Goal: Task Accomplishment & Management: Manage account settings

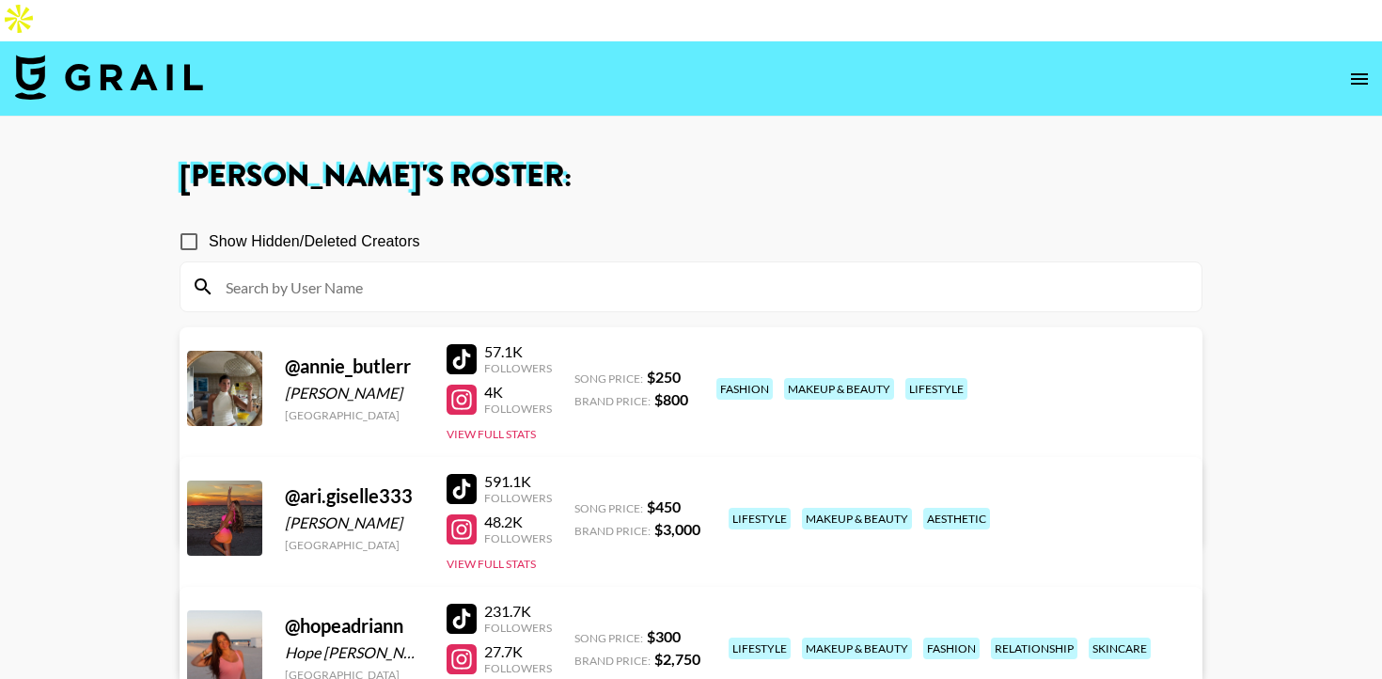
scroll to position [69, 0]
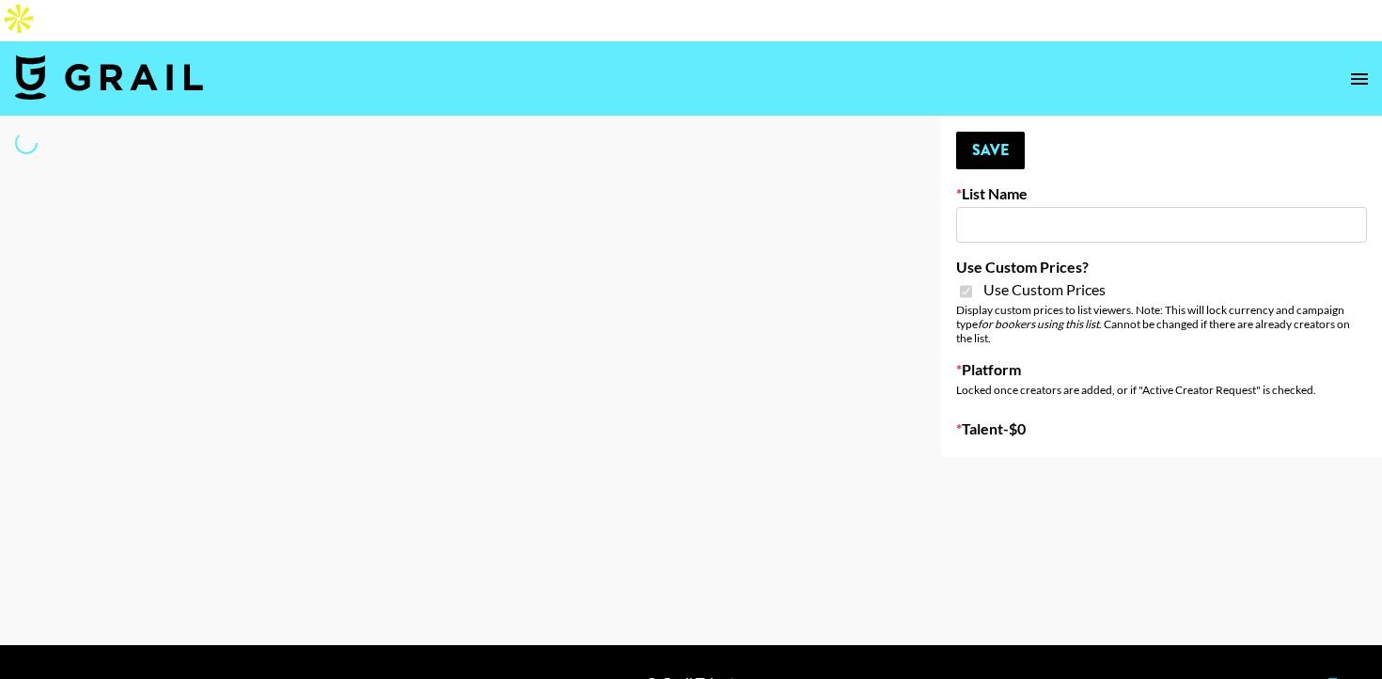
type input "[PERSON_NAME] ([DATE])"
checkbox input "true"
select select "Brand"
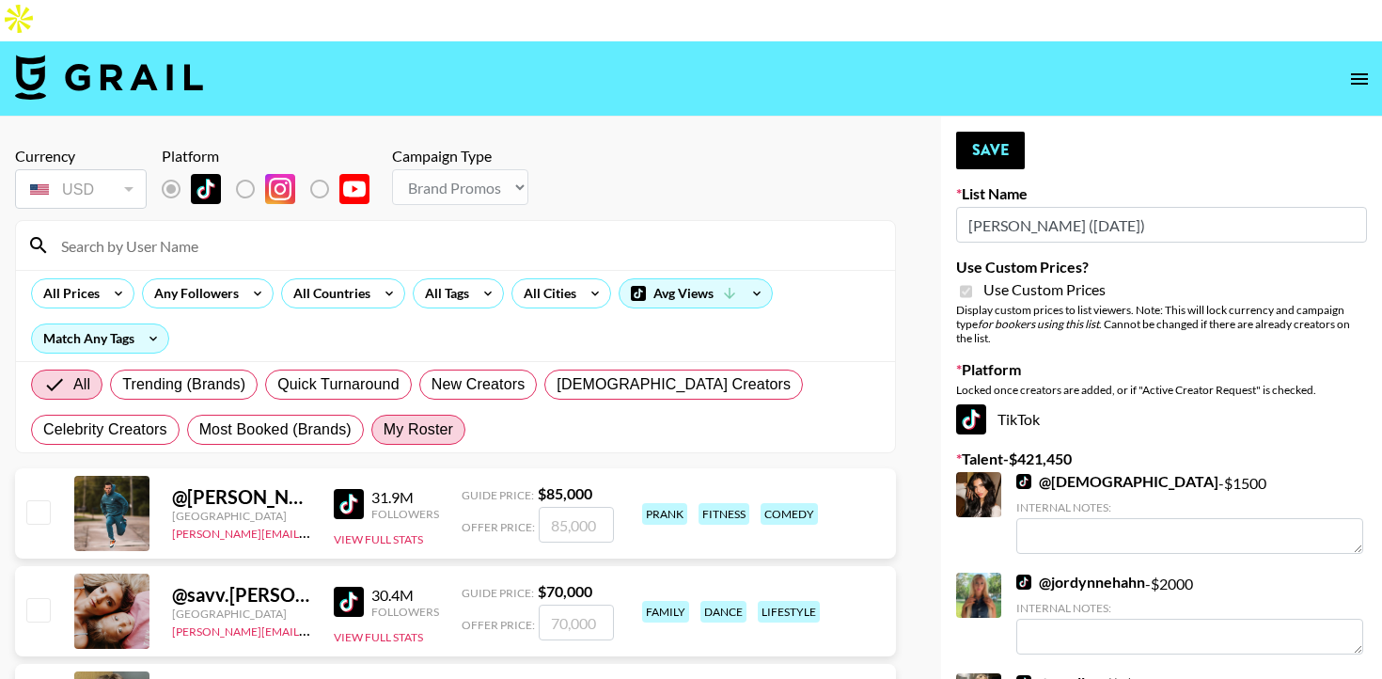
click at [384, 418] on span "My Roster" at bounding box center [419, 429] width 70 height 23
click at [384, 430] on input "My Roster" at bounding box center [384, 430] width 0 height 0
radio input "true"
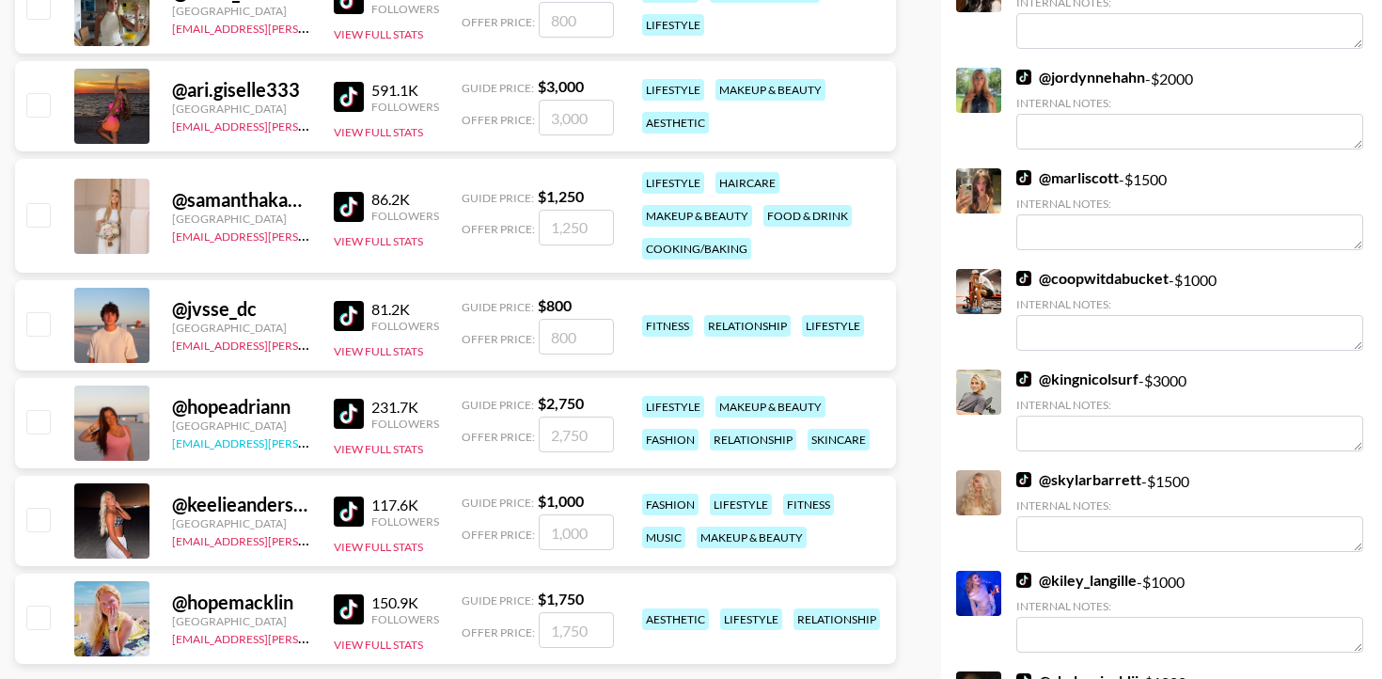
scroll to position [449, 0]
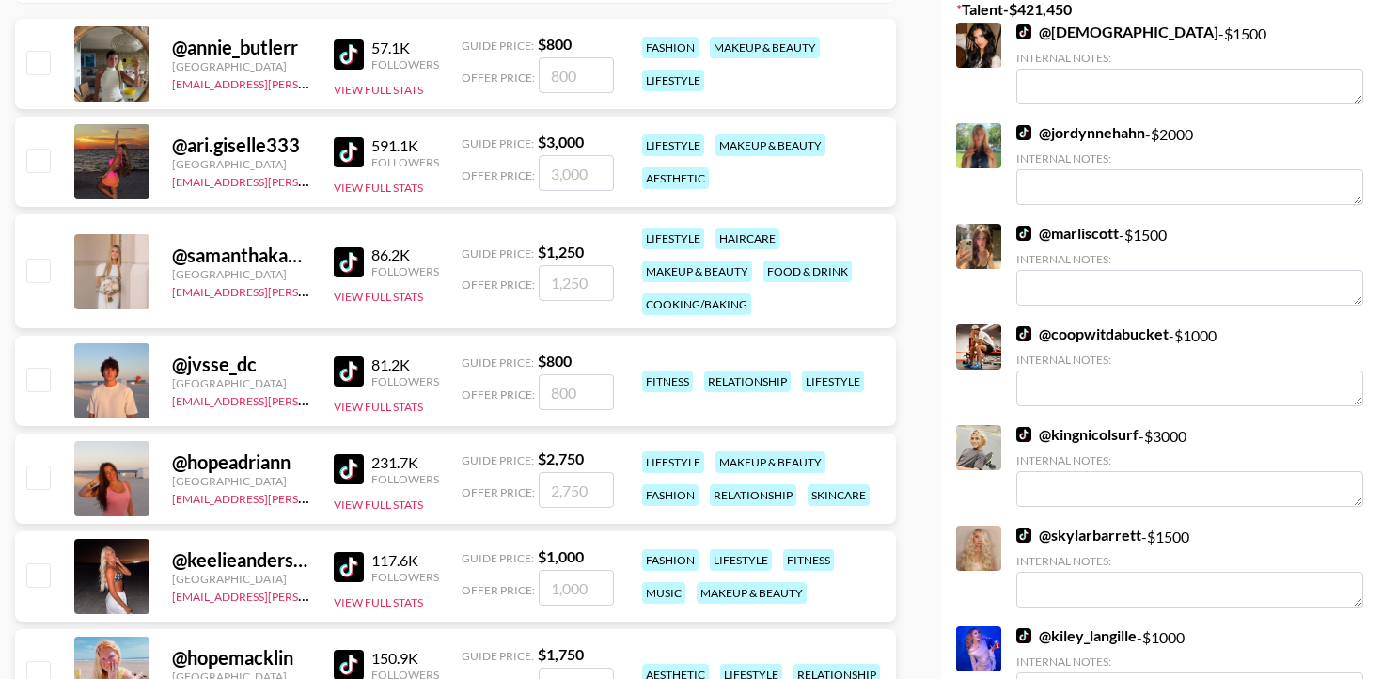
click at [32, 465] on input "checkbox" at bounding box center [37, 476] width 23 height 23
checkbox input "true"
click at [586, 472] on input "2750" at bounding box center [576, 490] width 75 height 36
type input "2000"
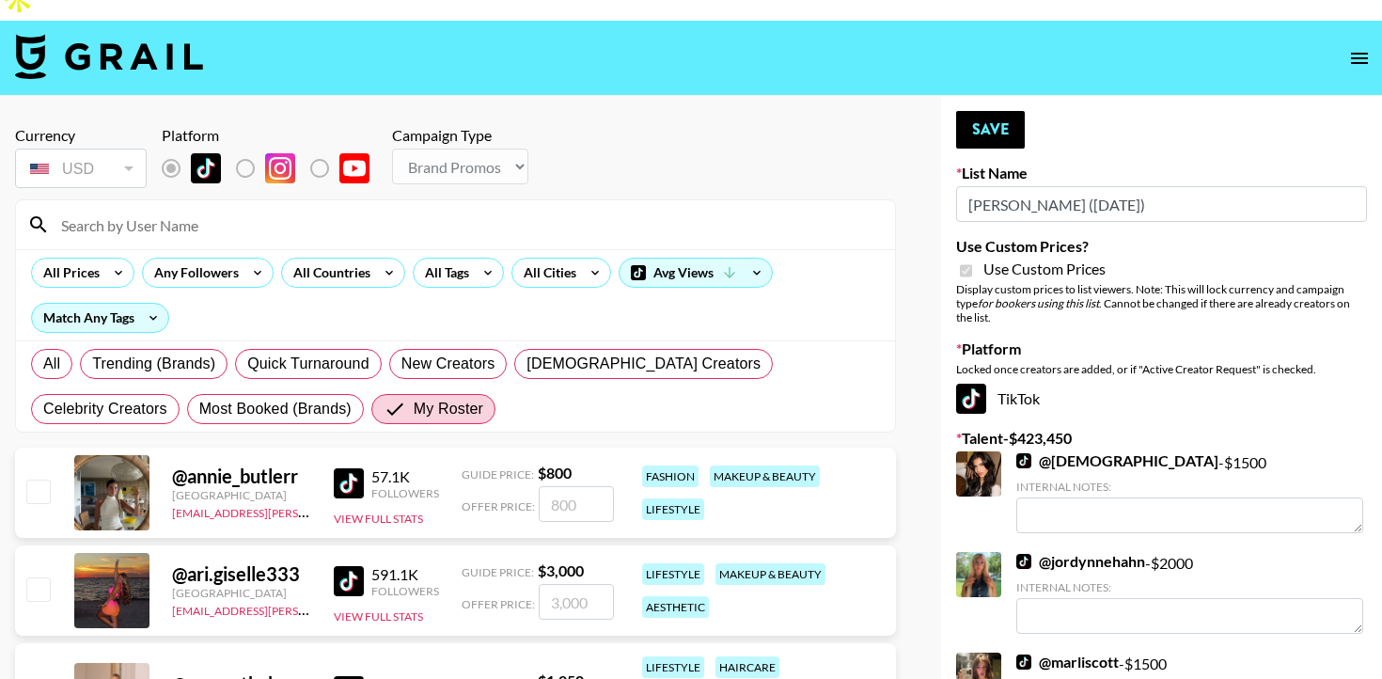
scroll to position [0, 0]
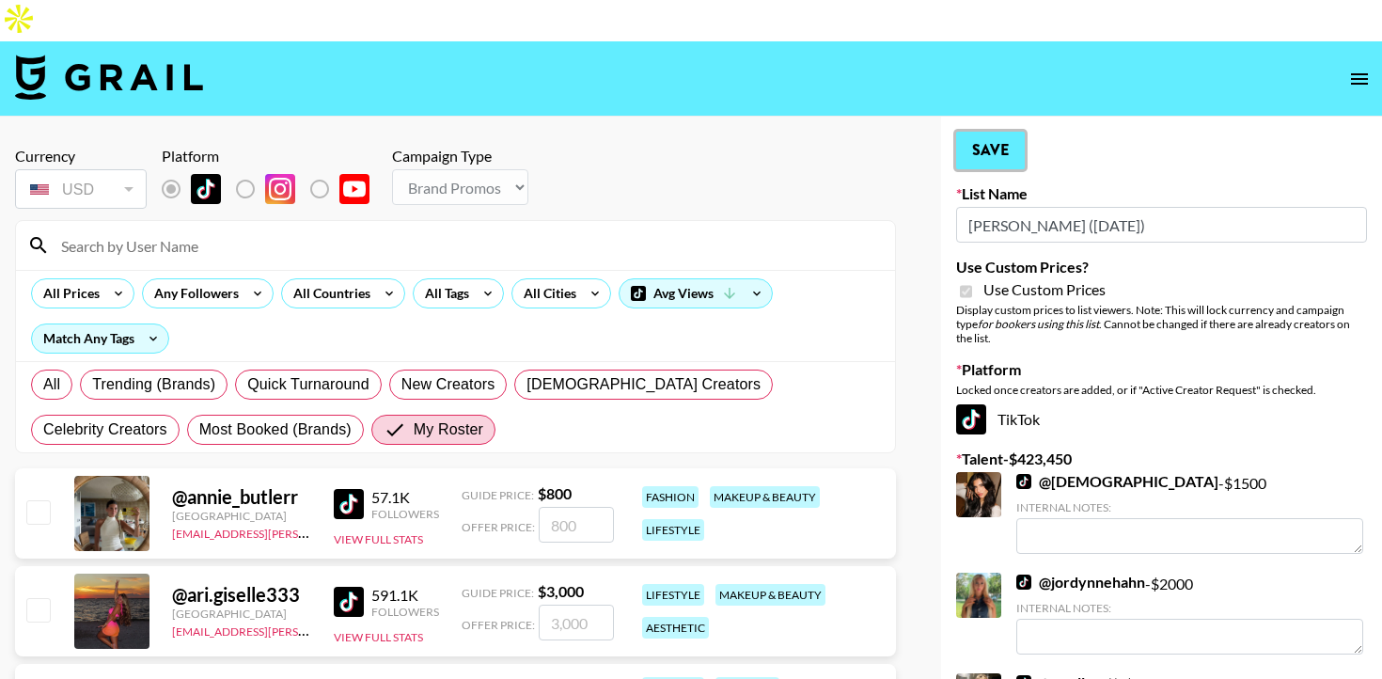
click at [994, 132] on button "Save" at bounding box center [990, 151] width 69 height 38
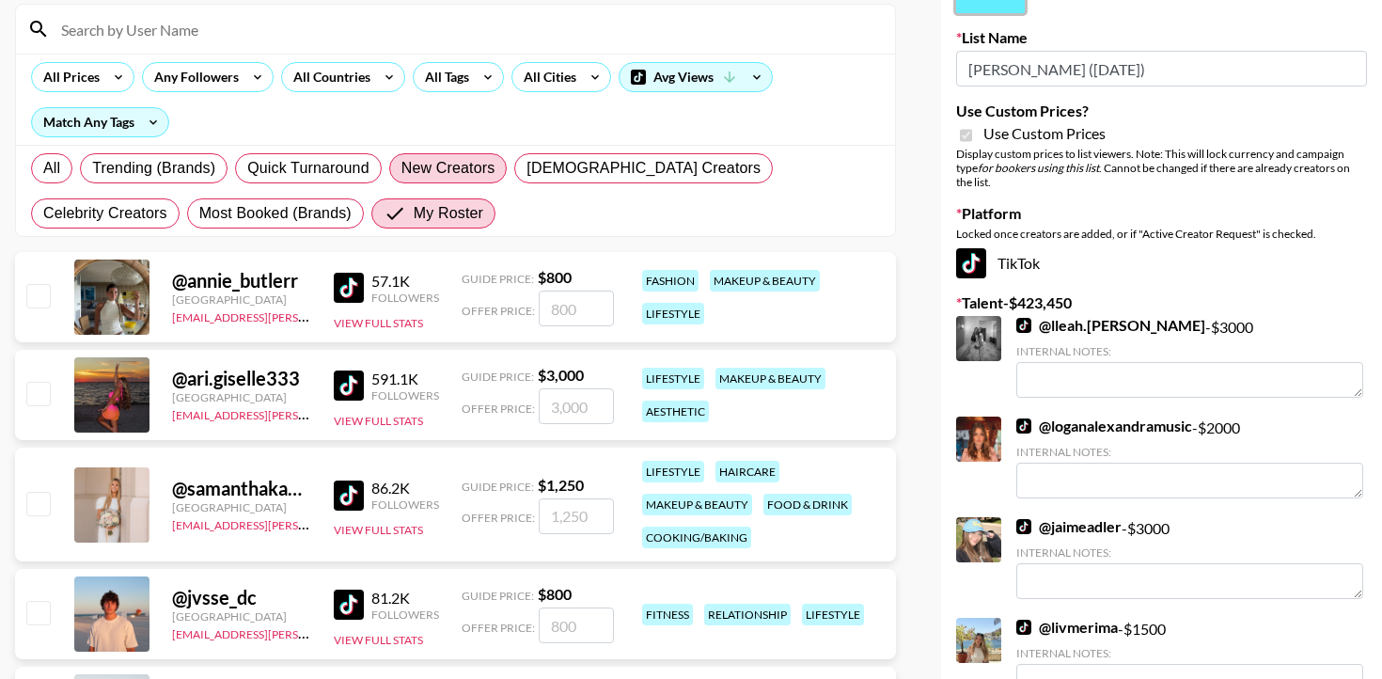
scroll to position [399, 0]
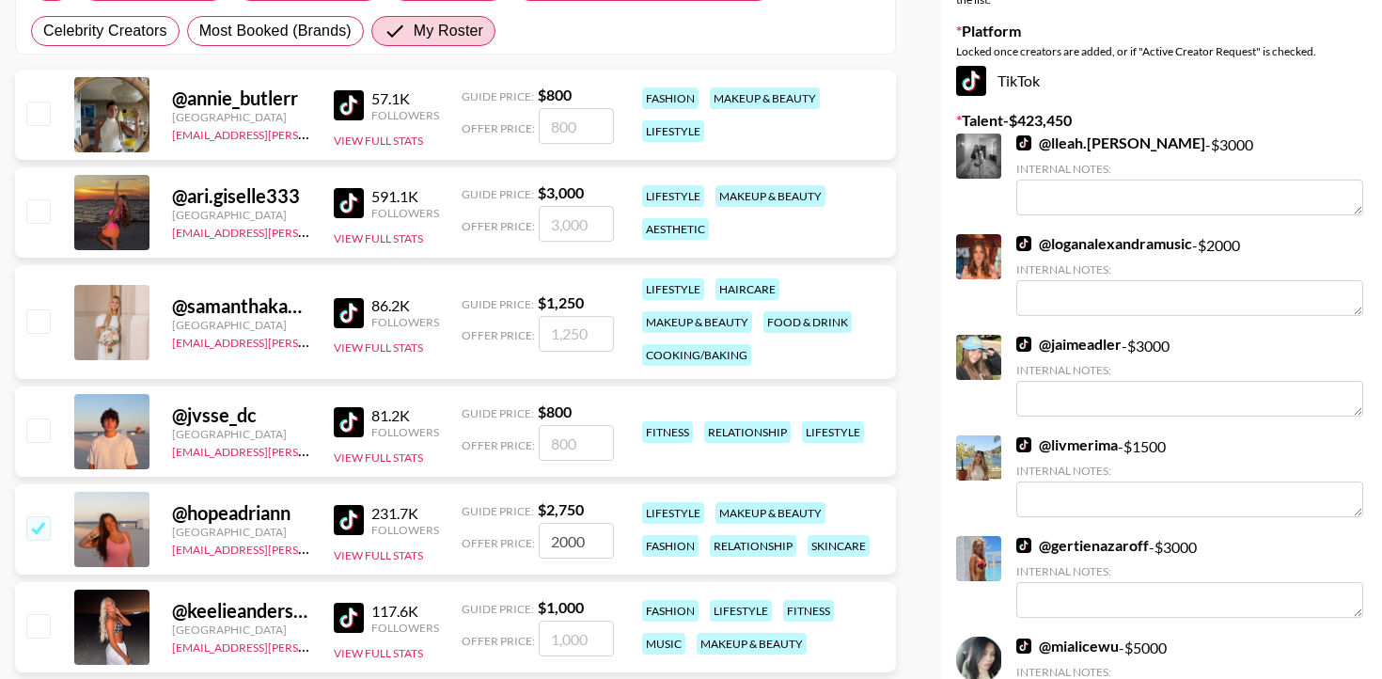
click at [39, 418] on input "checkbox" at bounding box center [37, 429] width 23 height 23
checkbox input "true"
type input "800"
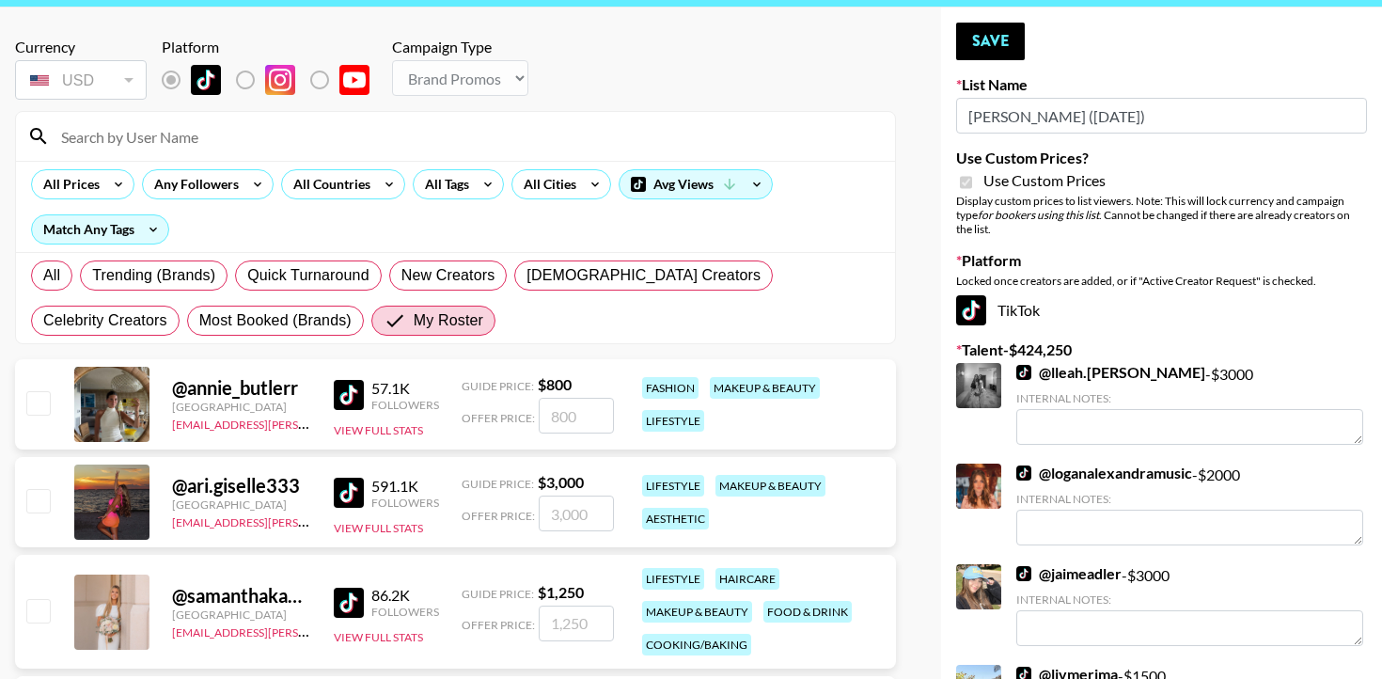
scroll to position [81, 0]
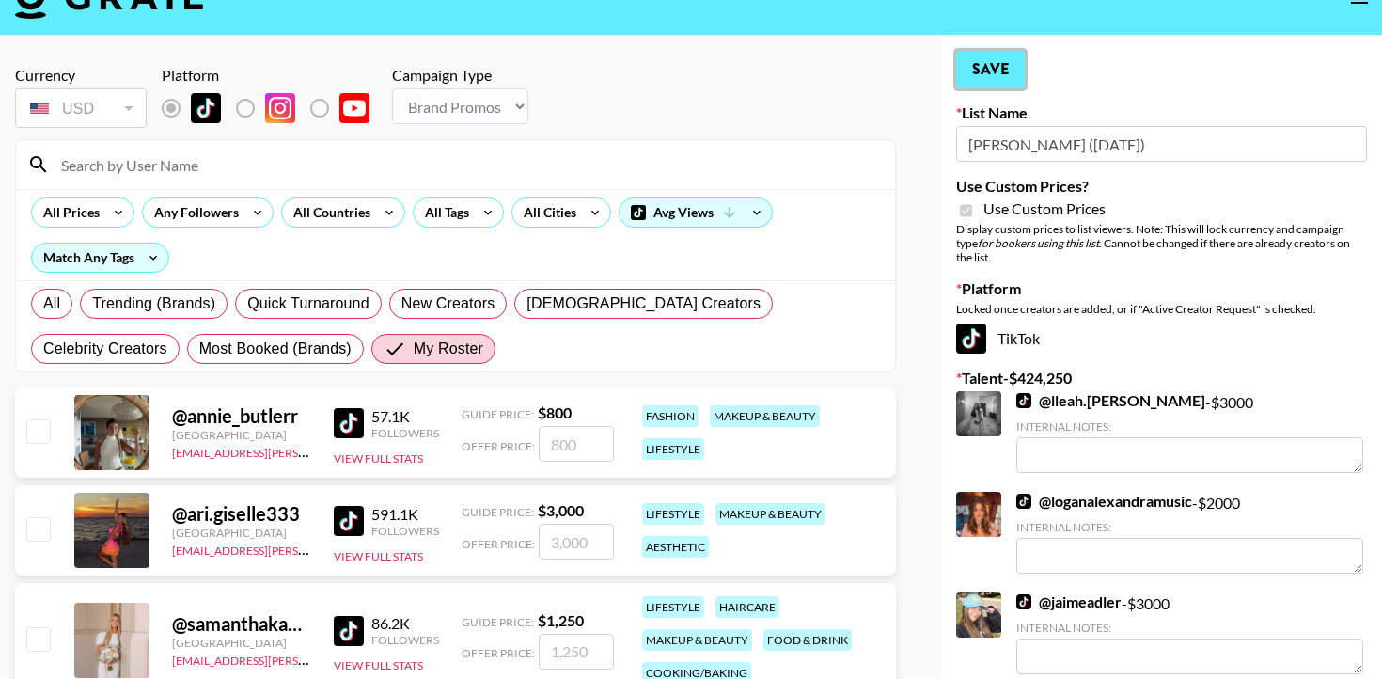
click at [997, 51] on button "Save" at bounding box center [990, 70] width 69 height 38
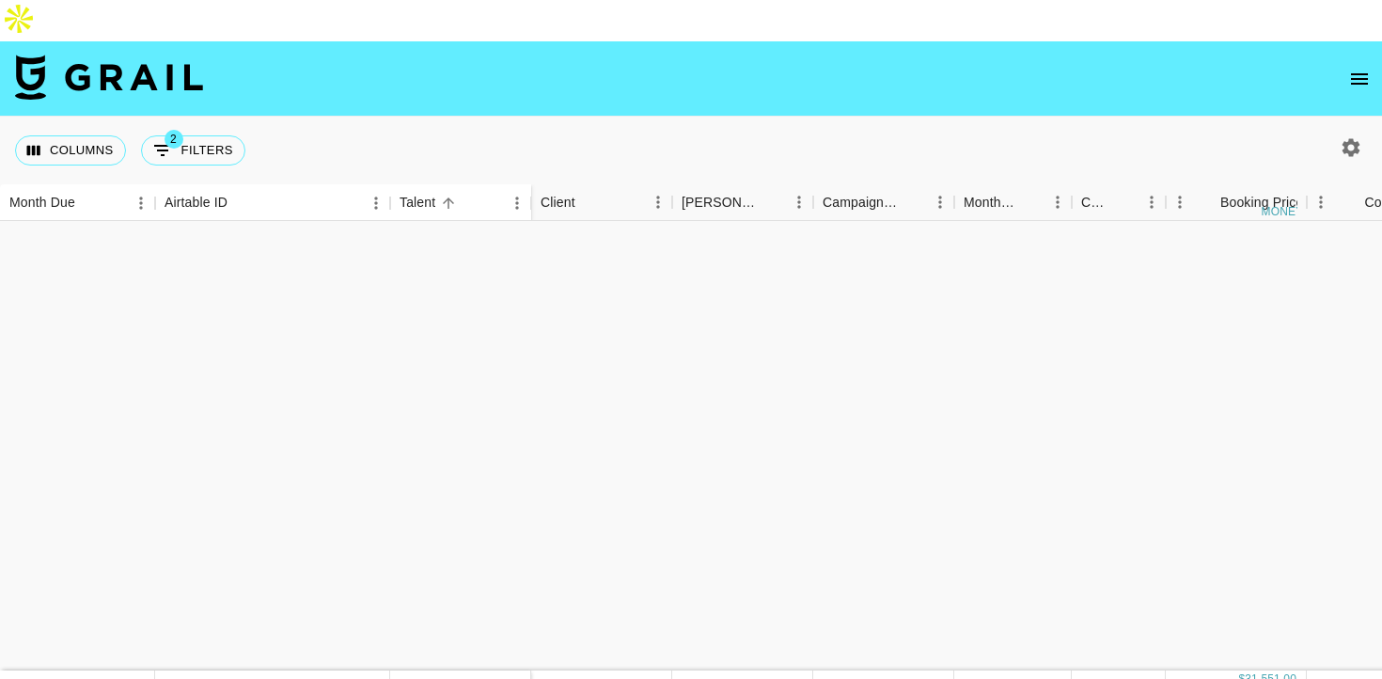
scroll to position [1677, 0]
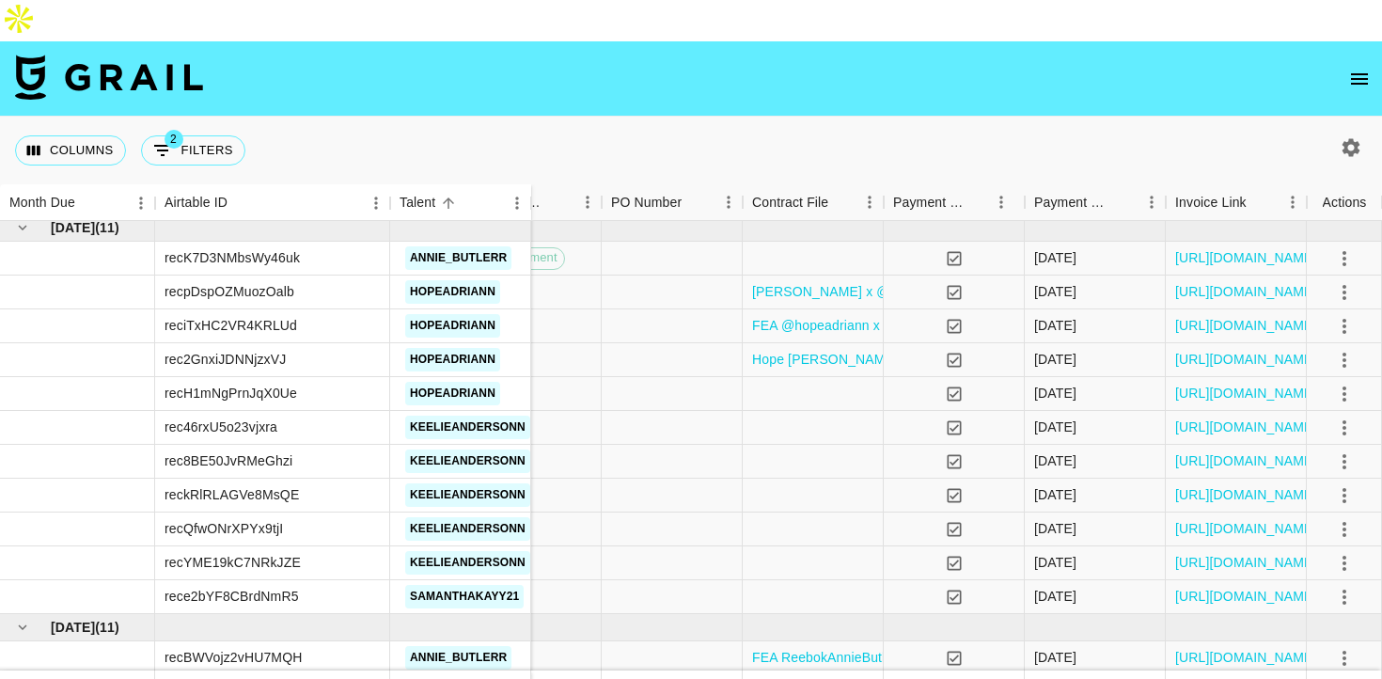
scroll to position [0, 1269]
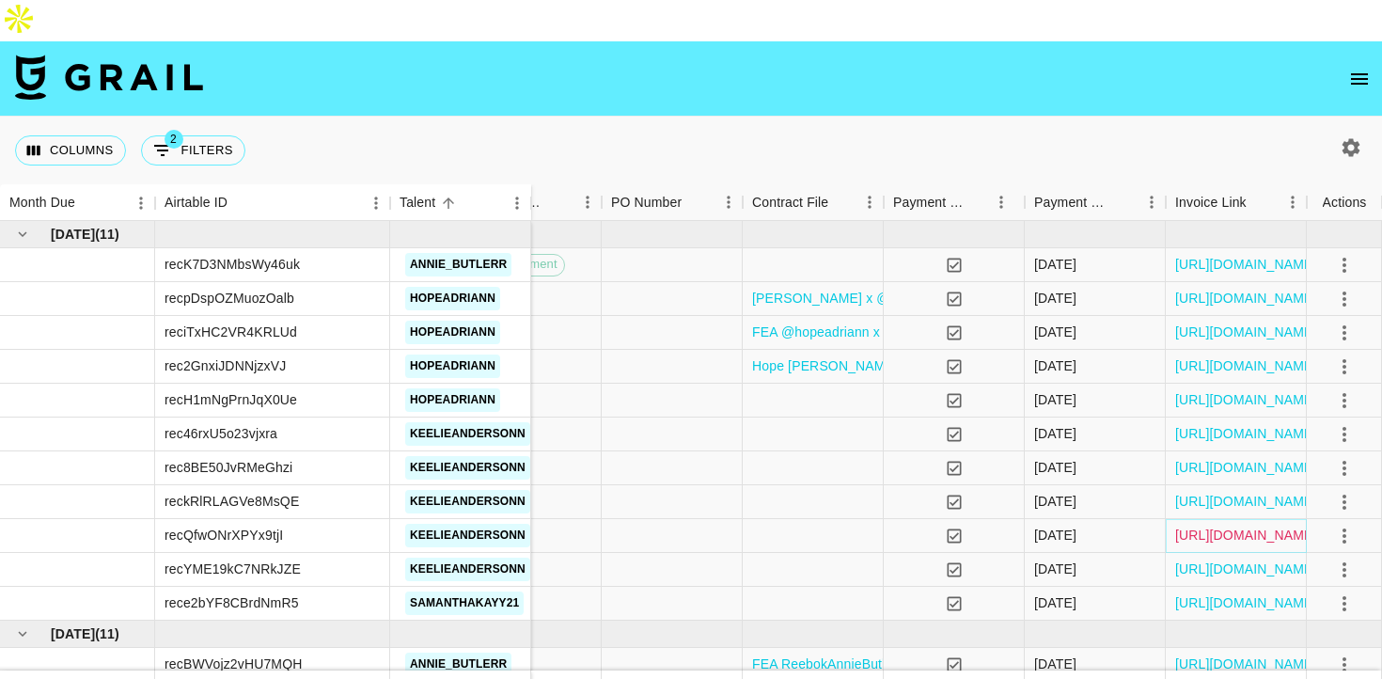
click at [1222, 526] on link "https://in.xero.com/5B0fiZ0MaId0tQSSTUkkp6PKHurx2XcVNbieNGxL" at bounding box center [1246, 535] width 142 height 19
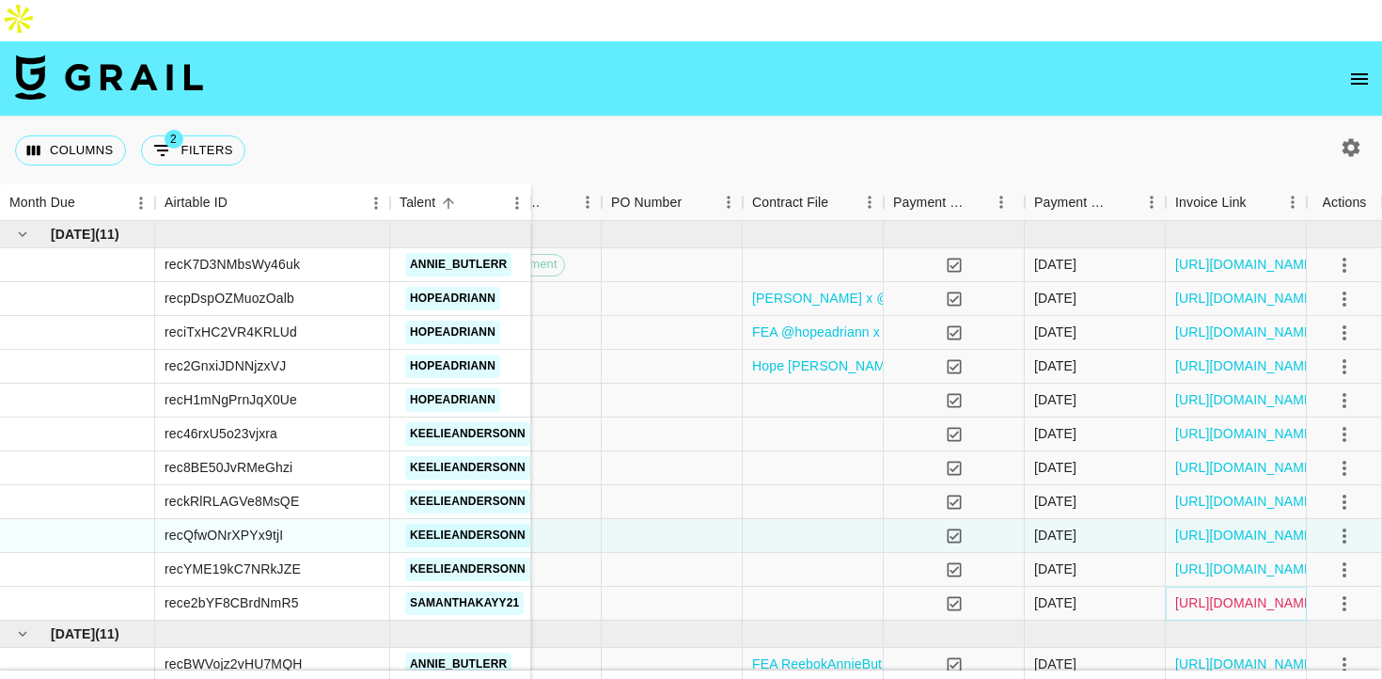
click at [1229, 593] on link "https://in.xero.com/Tx54oN5vPhwUR7Wa0t0efArZgnyDkFq1uqan9Y6v" at bounding box center [1246, 602] width 142 height 19
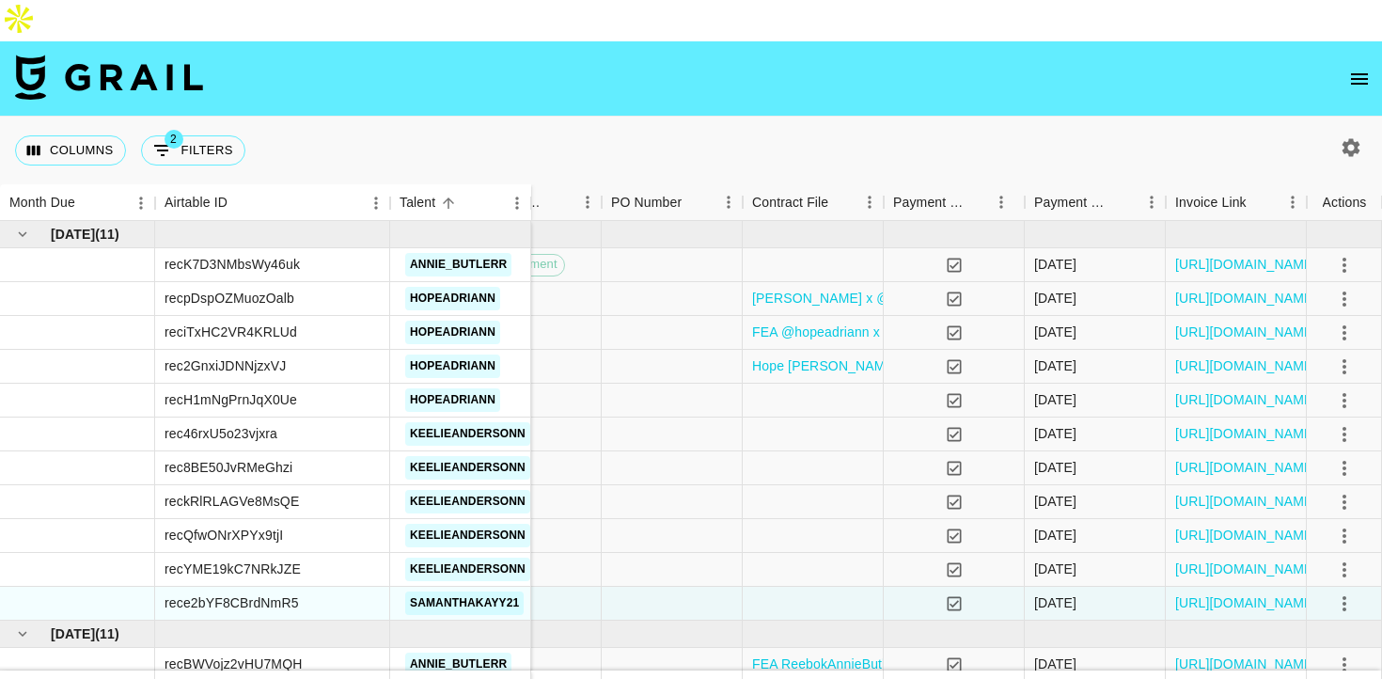
click at [1350, 60] on button "open drawer" at bounding box center [1360, 79] width 38 height 38
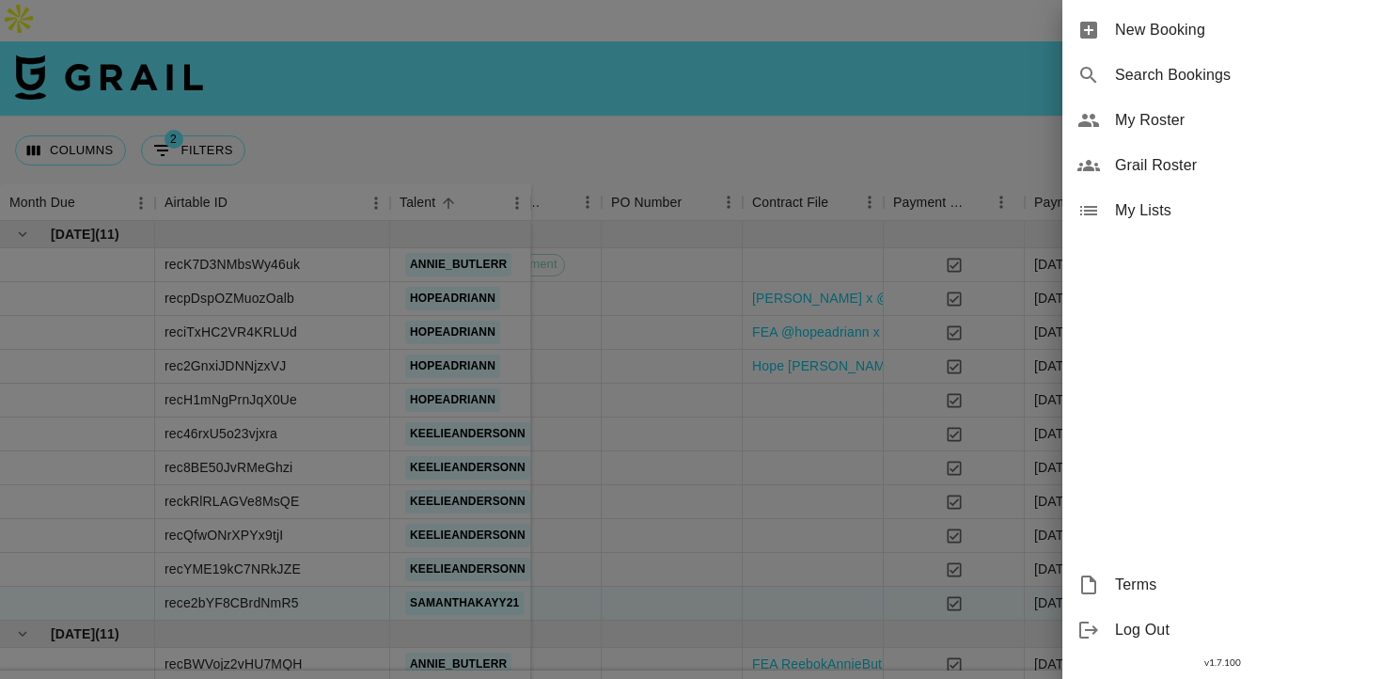
click at [889, 383] on div at bounding box center [691, 339] width 1382 height 679
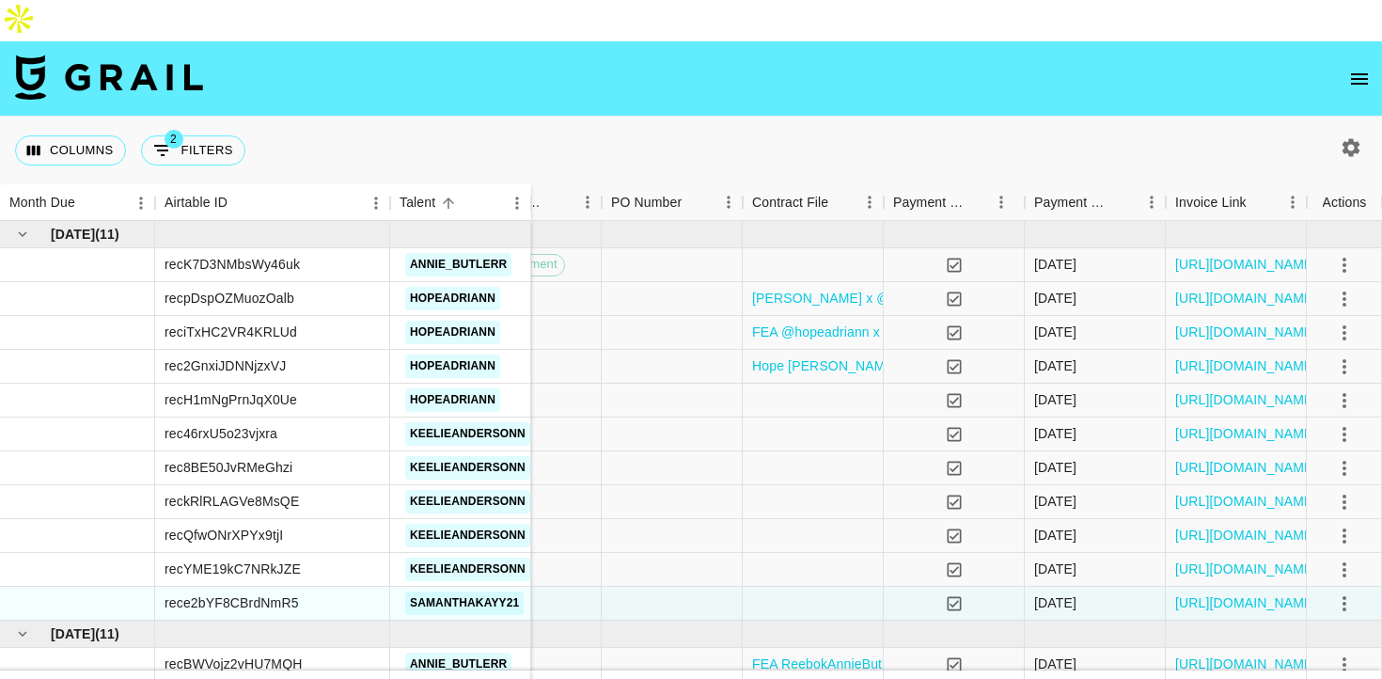
click at [1348, 136] on icon "button" at bounding box center [1351, 147] width 23 height 23
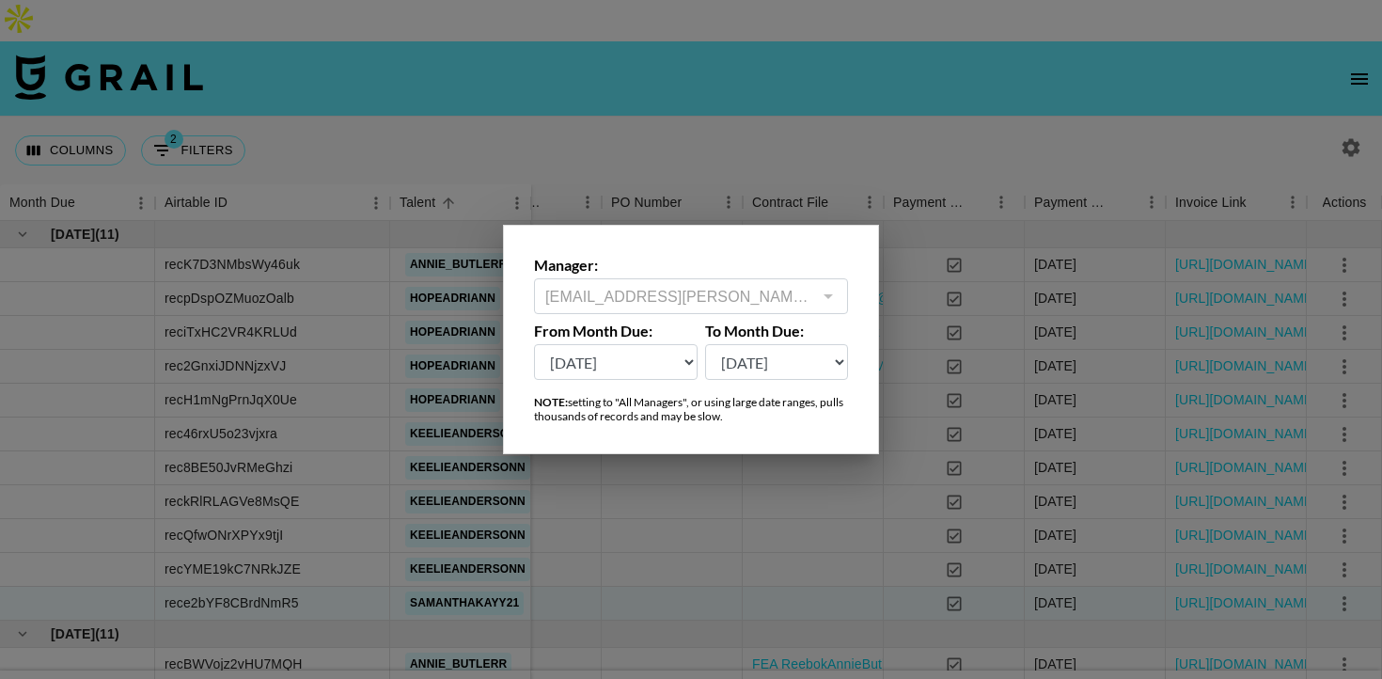
click at [645, 360] on select "Sep '26 Aug '26 Jul '26 Jun '26 May '26 Apr '26 Mar '26 Feb '26 Jan '26 Dec '25…" at bounding box center [616, 362] width 164 height 36
select select "May '25"
click at [534, 344] on select "Sep '26 Aug '26 Jul '26 Jun '26 May '26 Apr '26 Mar '26 Feb '26 Jan '26 Dec '25…" at bounding box center [616, 362] width 164 height 36
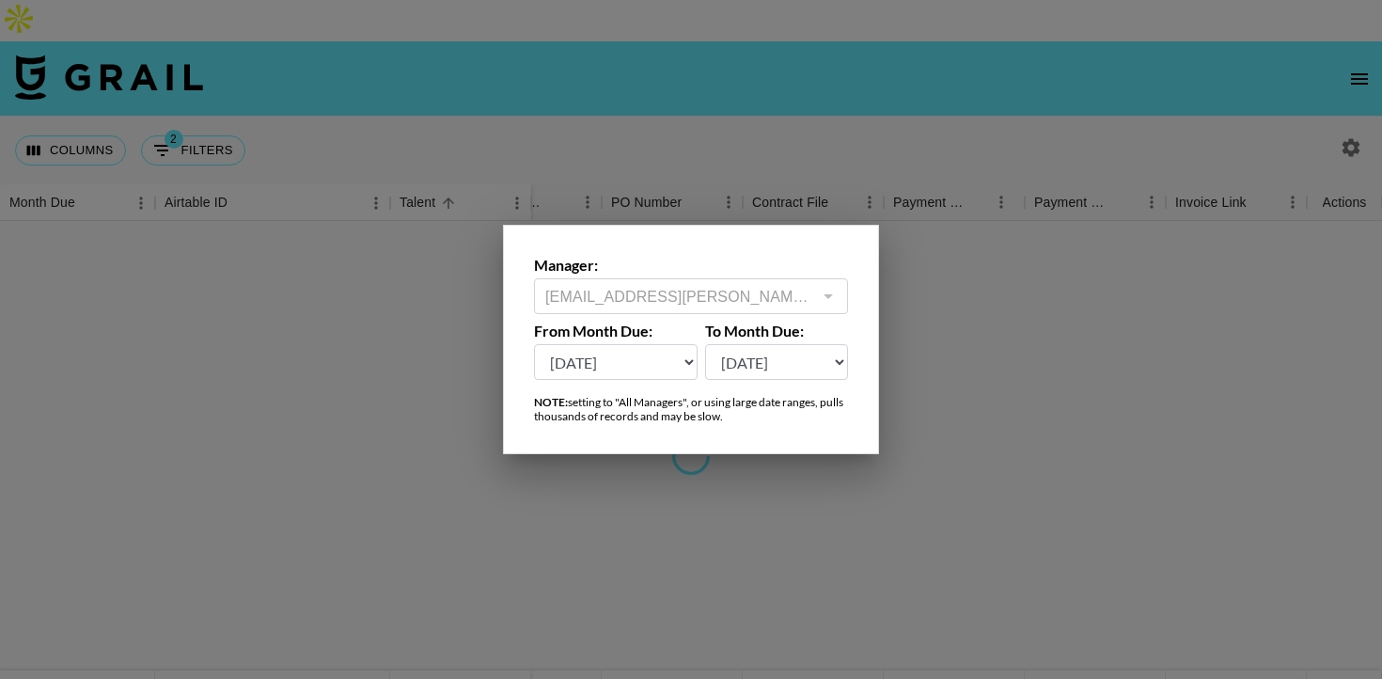
click at [978, 369] on div at bounding box center [691, 339] width 1382 height 679
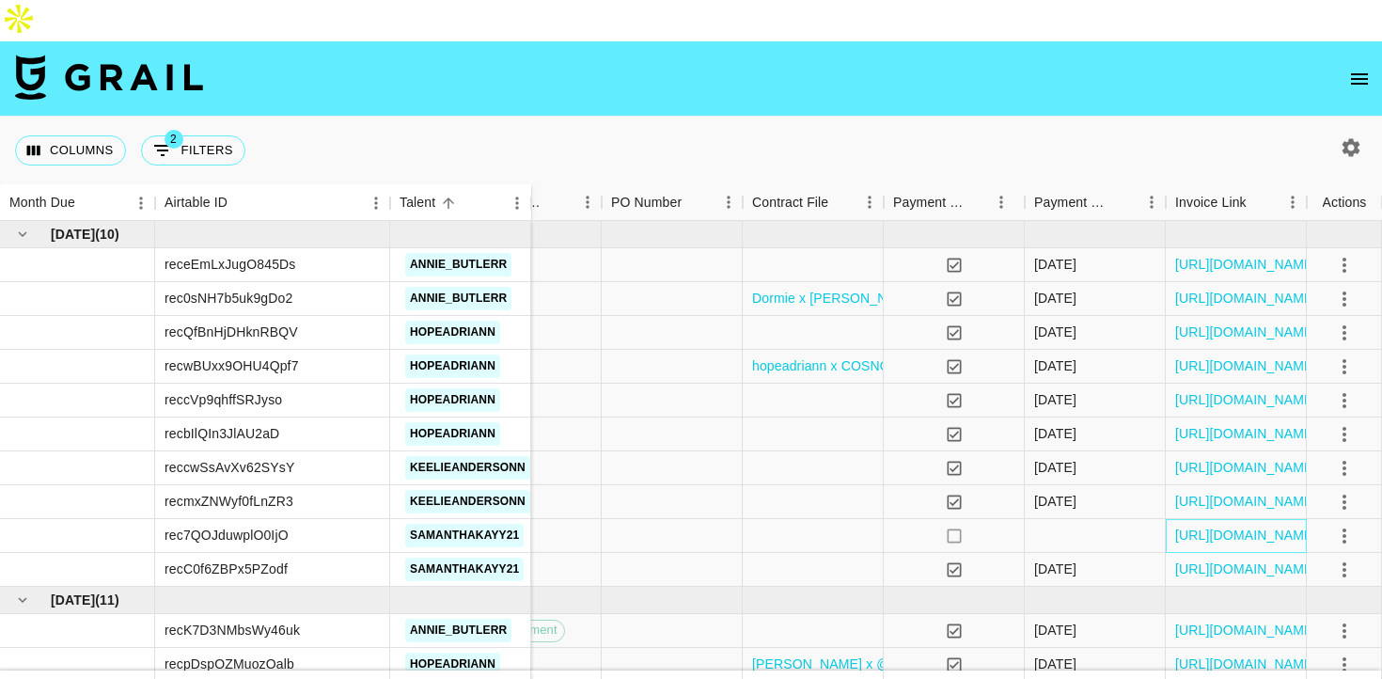
click at [1241, 519] on div "https://in.xero.com/TkShB2n7UsmyRJhwE97m8o8fS74Buok9Unbsj624" at bounding box center [1236, 536] width 141 height 34
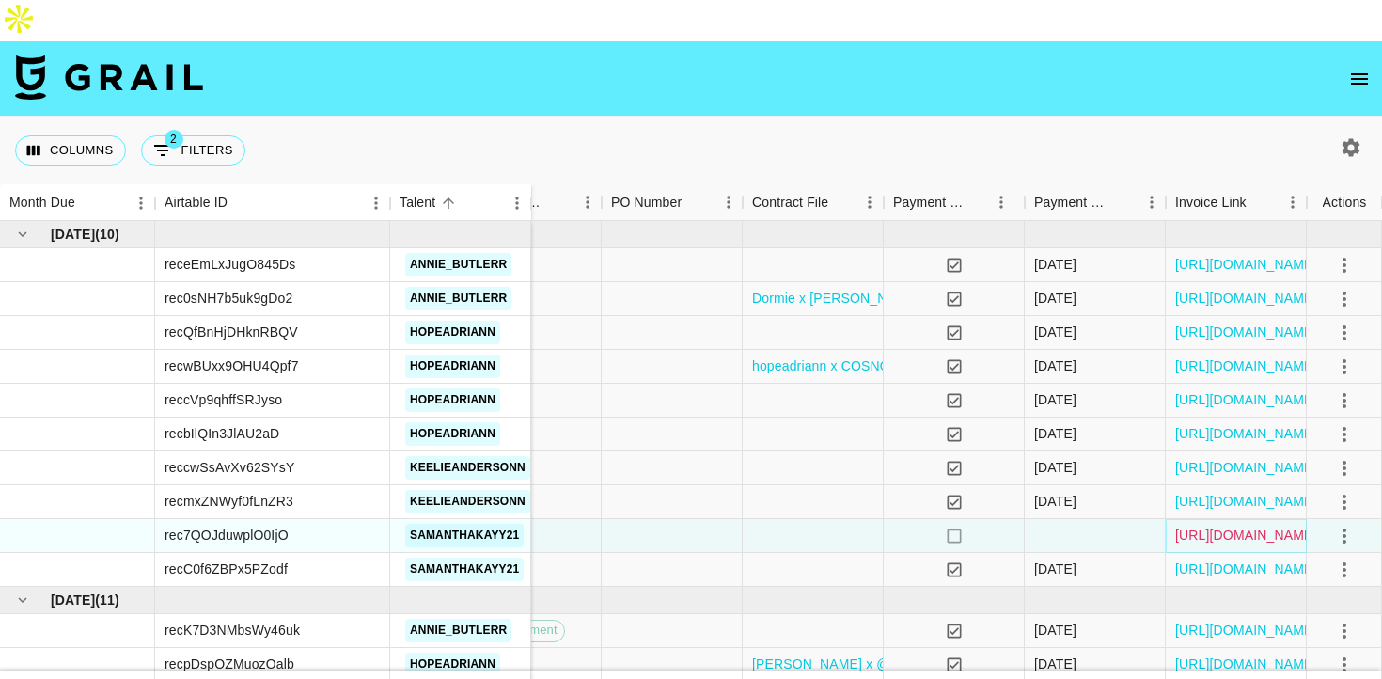
click at [1241, 526] on link "https://in.xero.com/TkShB2n7UsmyRJhwE97m8o8fS74Buok9Unbsj624" at bounding box center [1246, 535] width 142 height 19
click at [1357, 136] on icon "button" at bounding box center [1351, 147] width 23 height 23
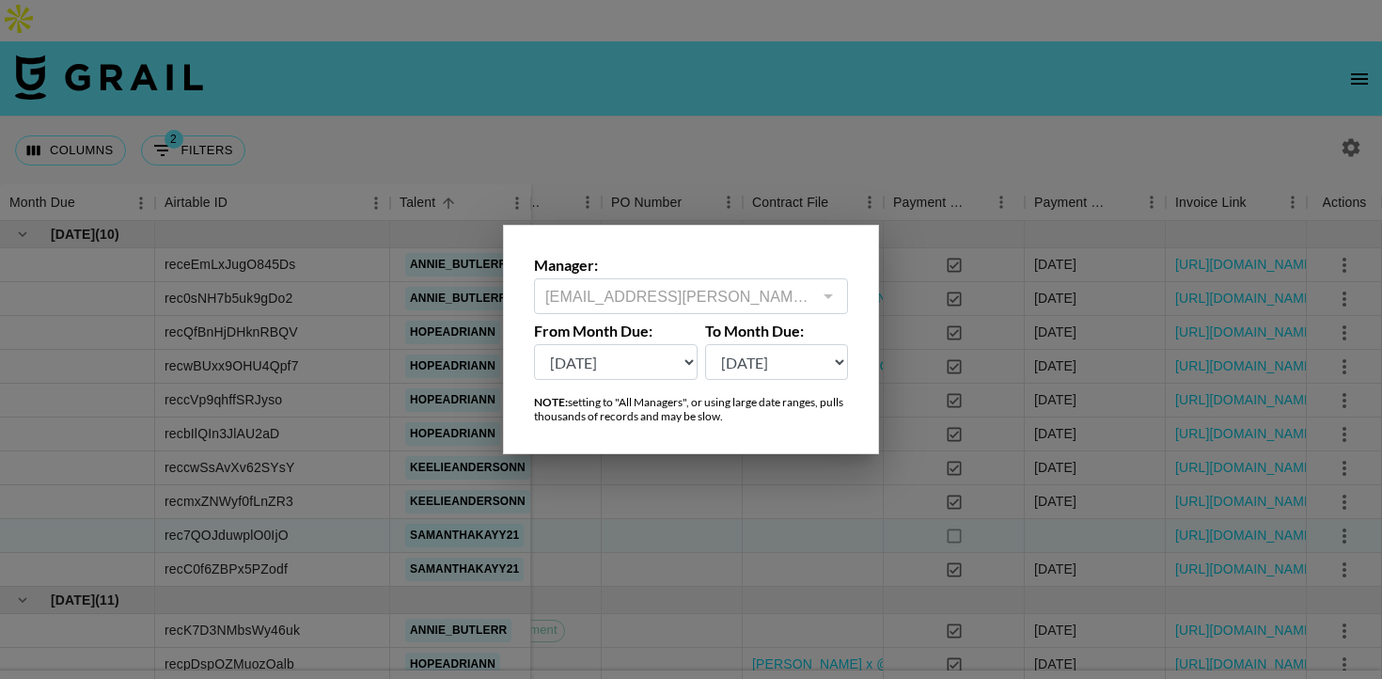
click at [654, 358] on select "Sep '26 Aug '26 Jul '26 Jun '26 May '26 Apr '26 Mar '26 Feb '26 Jan '26 Dec '25…" at bounding box center [616, 362] width 164 height 36
click at [534, 344] on select "Sep '26 Aug '26 Jul '26 Jun '26 May '26 Apr '26 Mar '26 Feb '26 Jan '26 Dec '25…" at bounding box center [616, 362] width 164 height 36
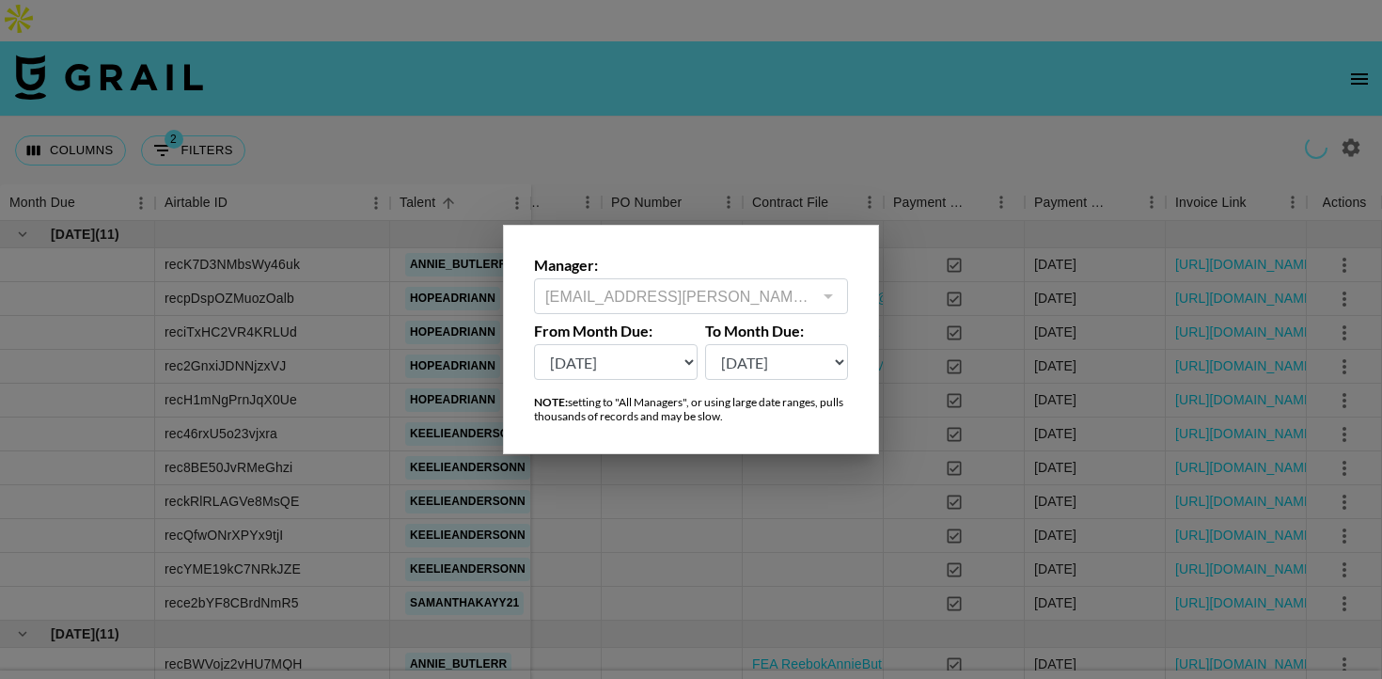
click at [667, 355] on select "Sep '26 Aug '26 Jul '26 Jun '26 May '26 Apr '26 Mar '26 Feb '26 Jan '26 Dec '25…" at bounding box center [616, 362] width 164 height 36
click at [534, 344] on select "Sep '26 Aug '26 Jul '26 Jun '26 May '26 Apr '26 Mar '26 Feb '26 Jan '26 Dec '25…" at bounding box center [616, 362] width 164 height 36
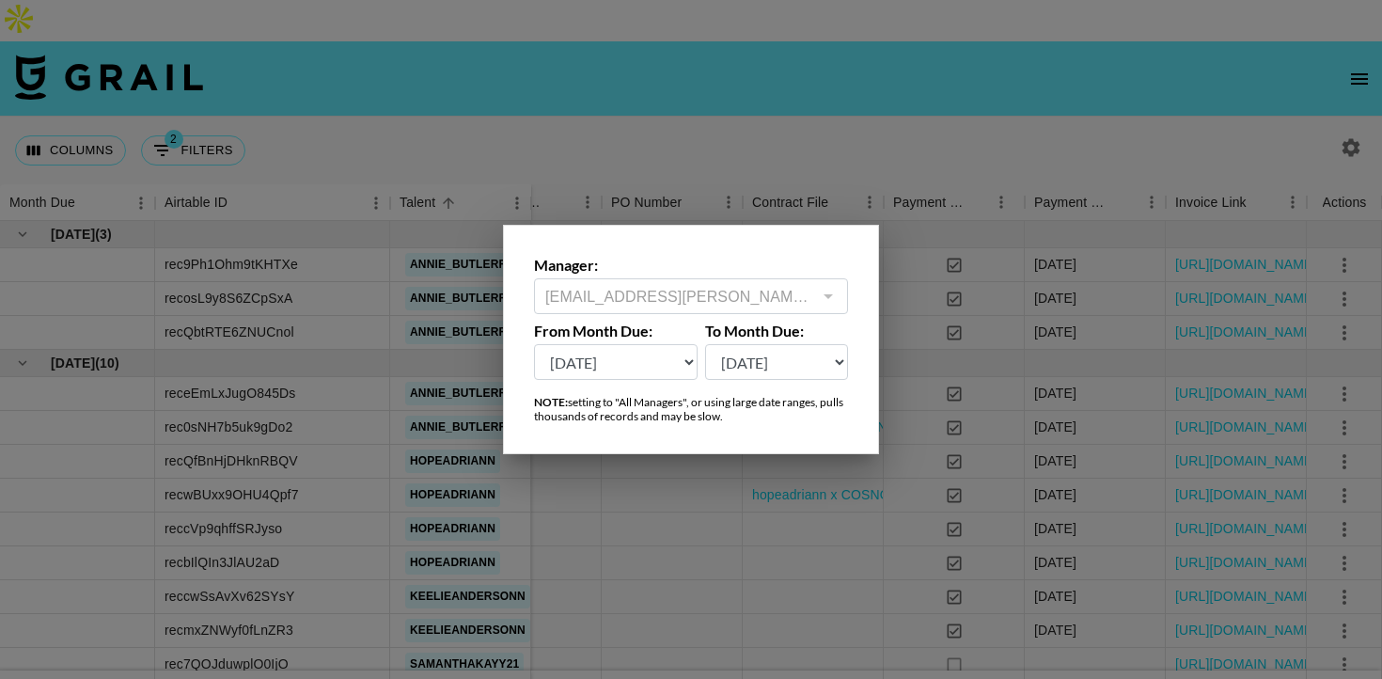
click at [648, 365] on select "Sep '26 Aug '26 Jul '26 Jun '26 May '26 Apr '26 Mar '26 Feb '26 Jan '26 Dec '25…" at bounding box center [616, 362] width 164 height 36
click at [534, 344] on select "Sep '26 Aug '26 Jul '26 Jun '26 May '26 Apr '26 Mar '26 Feb '26 Jan '26 Dec '25…" at bounding box center [616, 362] width 164 height 36
click at [630, 355] on select "Sep '26 Aug '26 Jul '26 Jun '26 May '26 Apr '26 Mar '26 Feb '26 Jan '26 Dec '25…" at bounding box center [616, 362] width 164 height 36
click at [534, 344] on select "Sep '26 Aug '26 Jul '26 Jun '26 May '26 Apr '26 Mar '26 Feb '26 Jan '26 Dec '25…" at bounding box center [616, 362] width 164 height 36
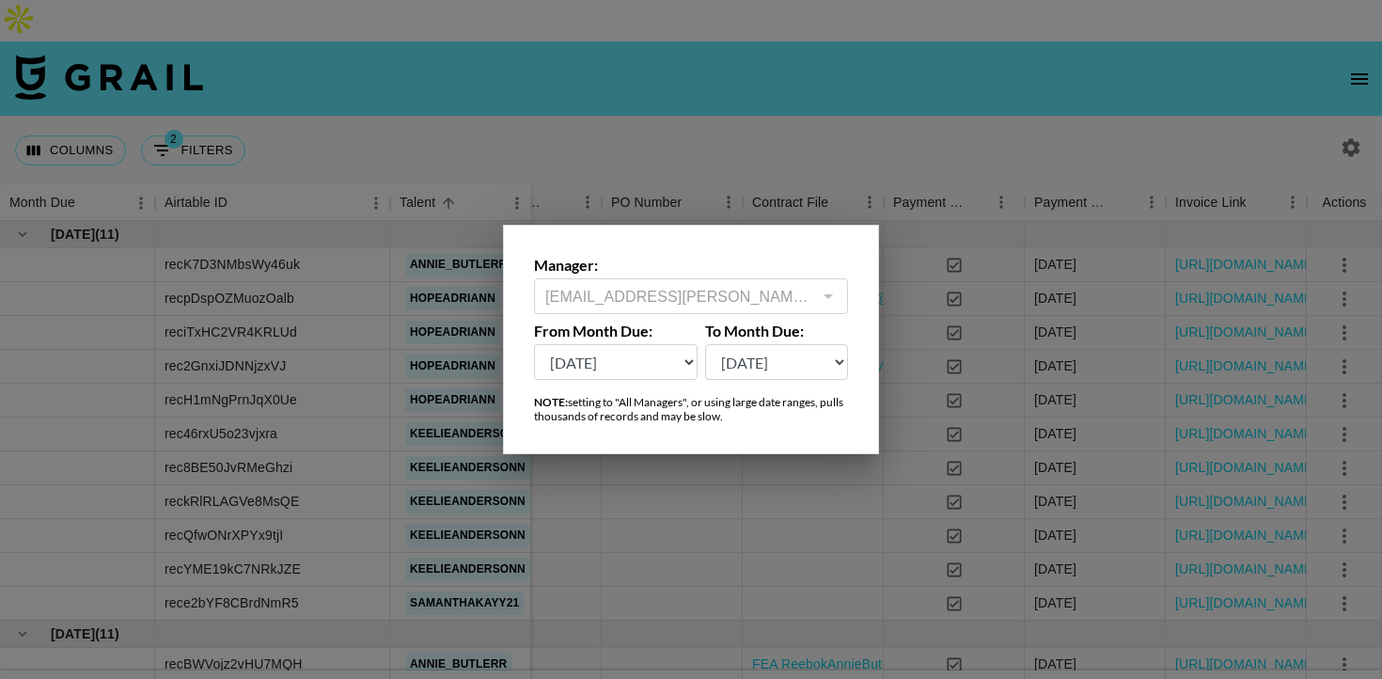
click at [641, 369] on select "Sep '26 Aug '26 Jul '26 Jun '26 May '26 Apr '26 Mar '26 Feb '26 Jan '26 Dec '25…" at bounding box center [616, 362] width 164 height 36
select select "Jul '25"
click at [534, 344] on select "Sep '26 Aug '26 Jul '26 Jun '26 May '26 Apr '26 Mar '26 Feb '26 Jan '26 Dec '25…" at bounding box center [616, 362] width 164 height 36
click at [639, 463] on div at bounding box center [691, 339] width 1382 height 679
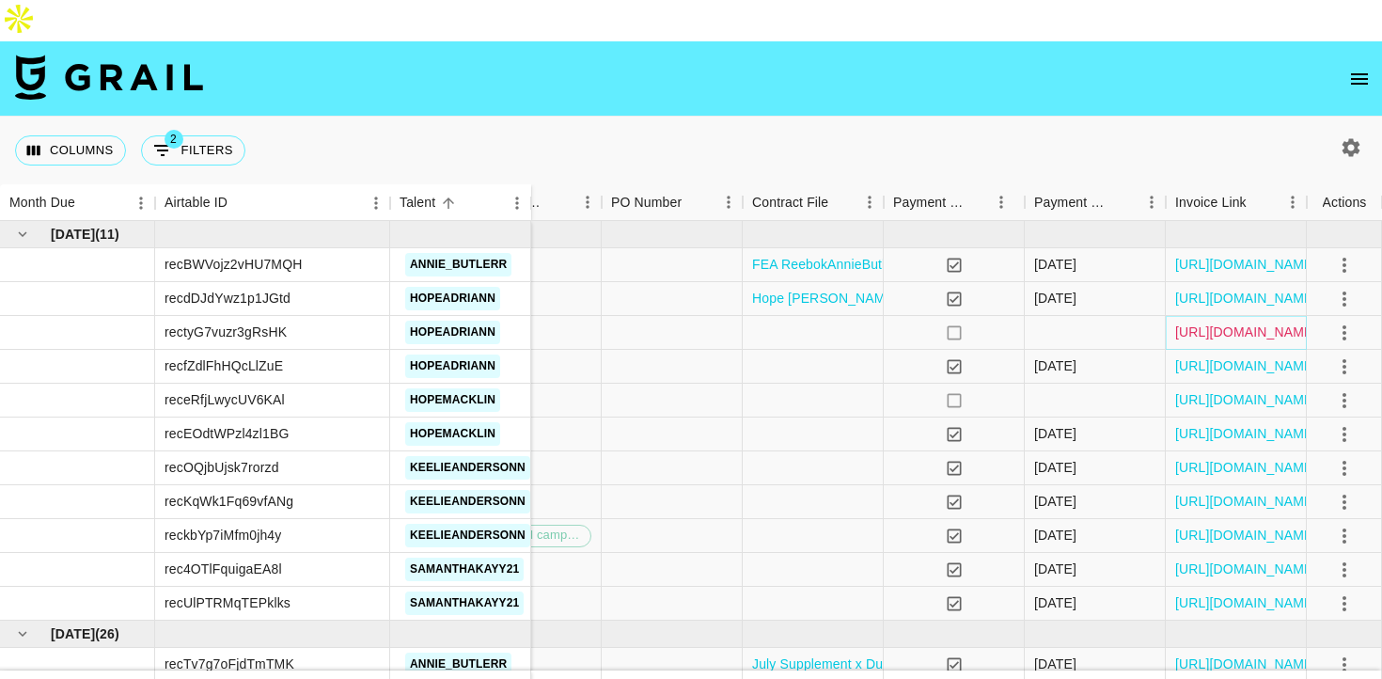
click at [1226, 323] on link "https://in.xero.com/7AIIW9Phmfi32DAkL4Ww9eW5nhJulo6jIUecBfzW" at bounding box center [1246, 332] width 142 height 19
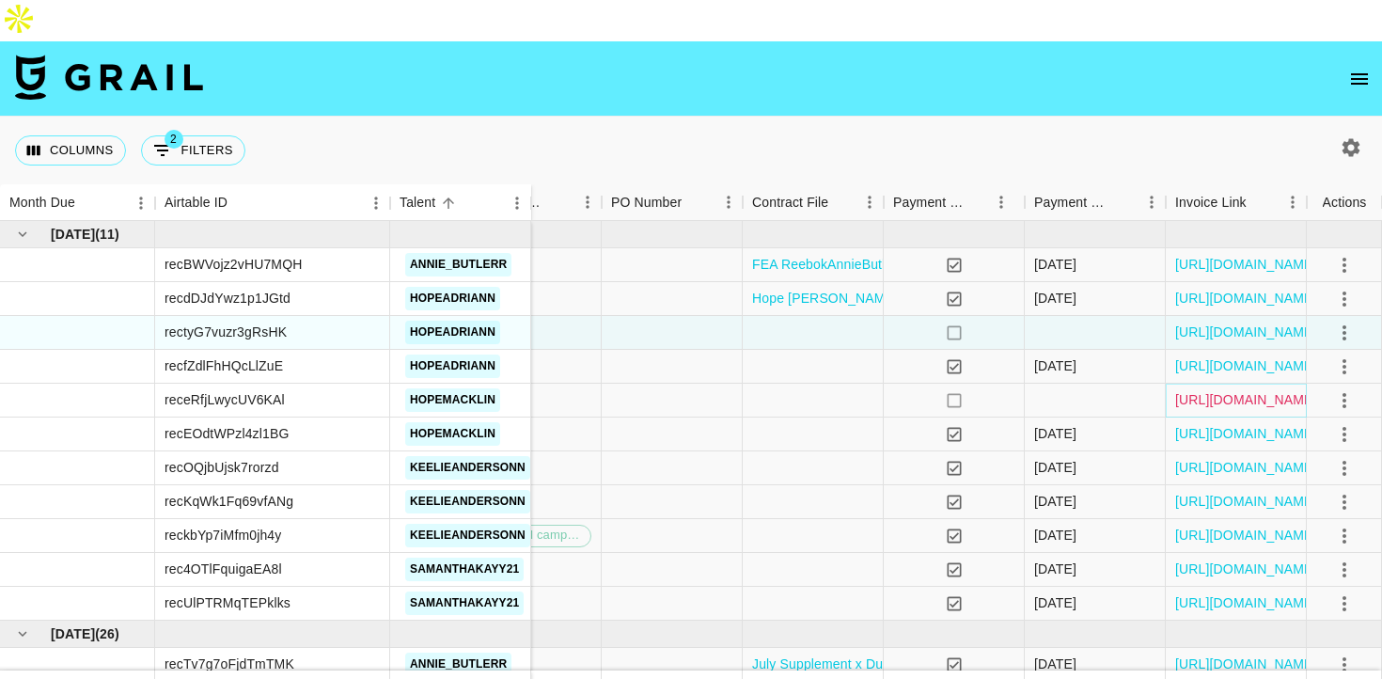
click at [1194, 390] on link "https://in.xero.com/oXmrvvGgXkqbiVOd2qrwU4ycz3KFbhnF9uA9h63B" at bounding box center [1246, 399] width 142 height 19
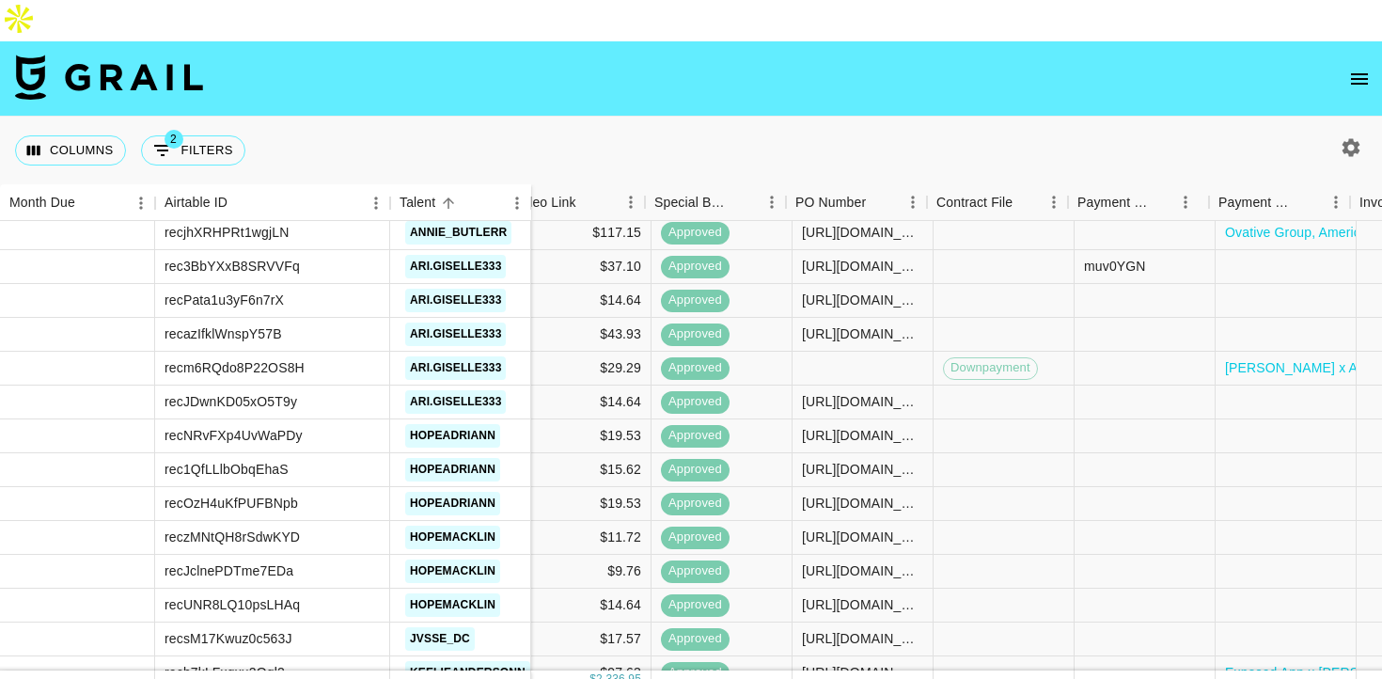
scroll to position [499, 1269]
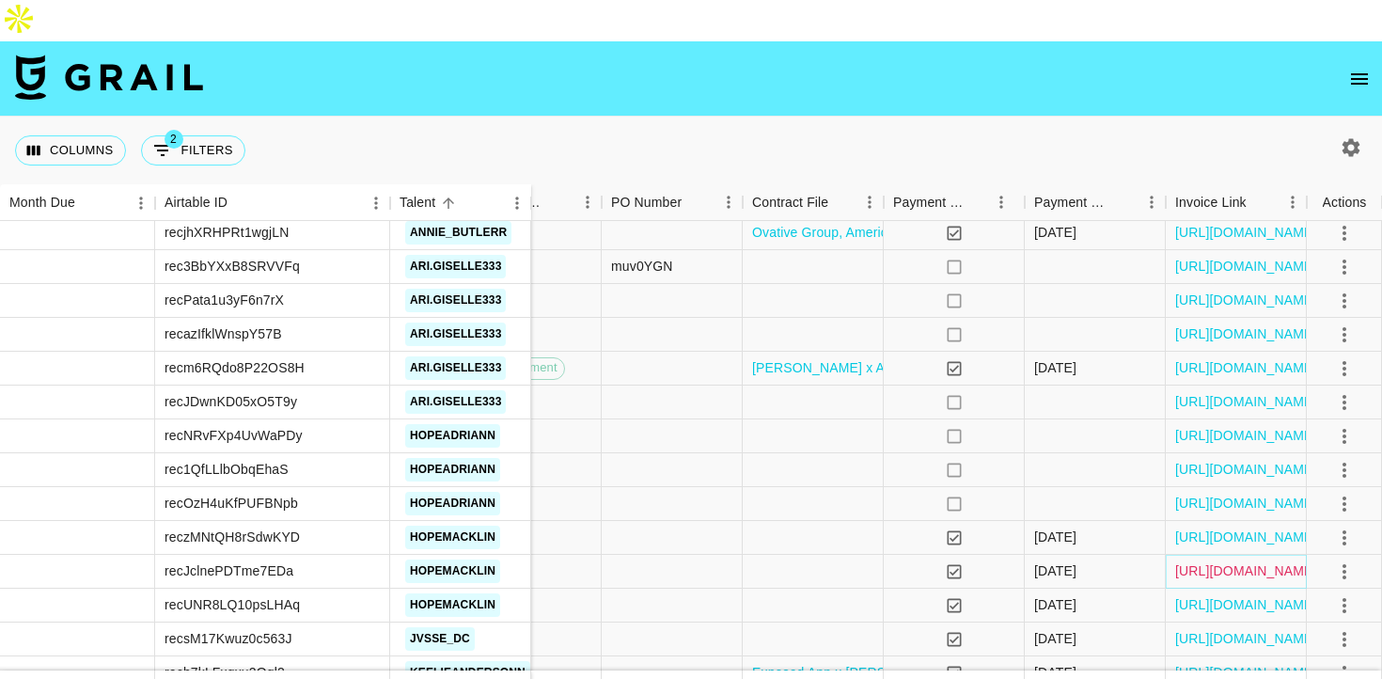
click at [1197, 561] on link "https://in.xero.com/X4drHcw8Xj9oUFLAUD2StRx3TXahgmf13ccYcRVy" at bounding box center [1246, 570] width 142 height 19
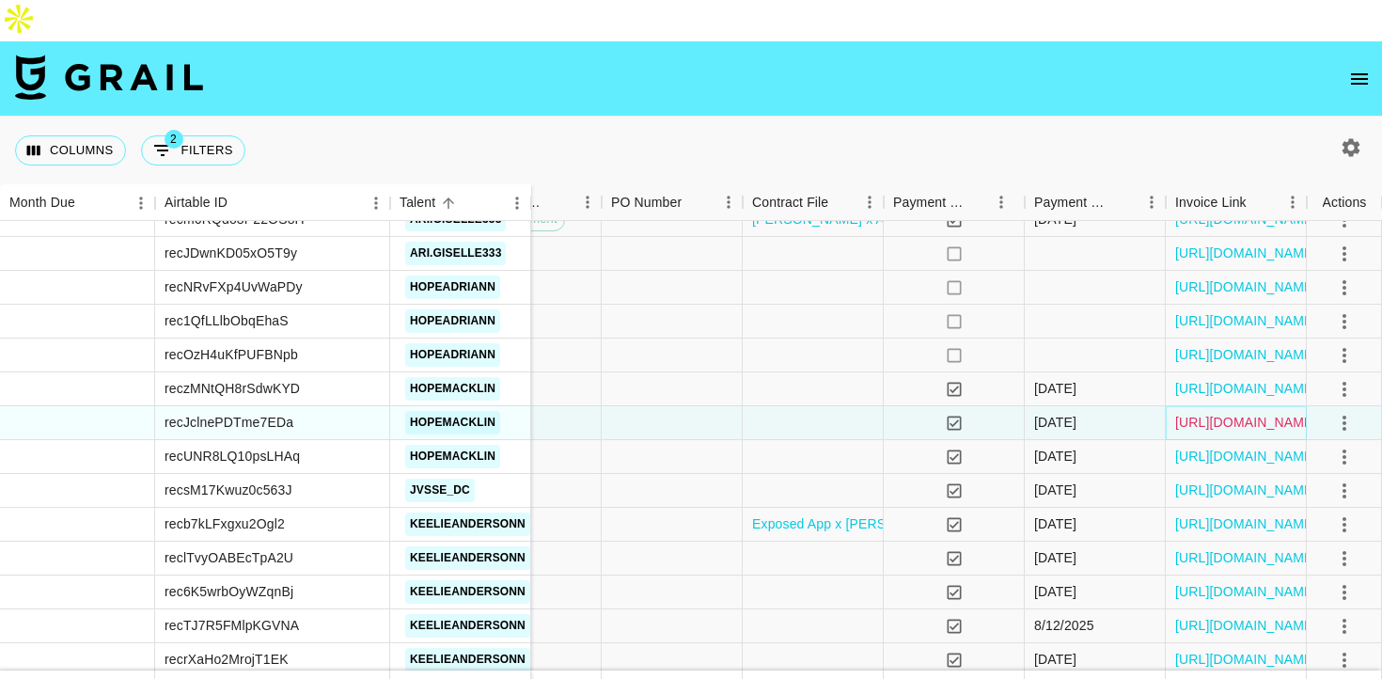
scroll to position [654, 1269]
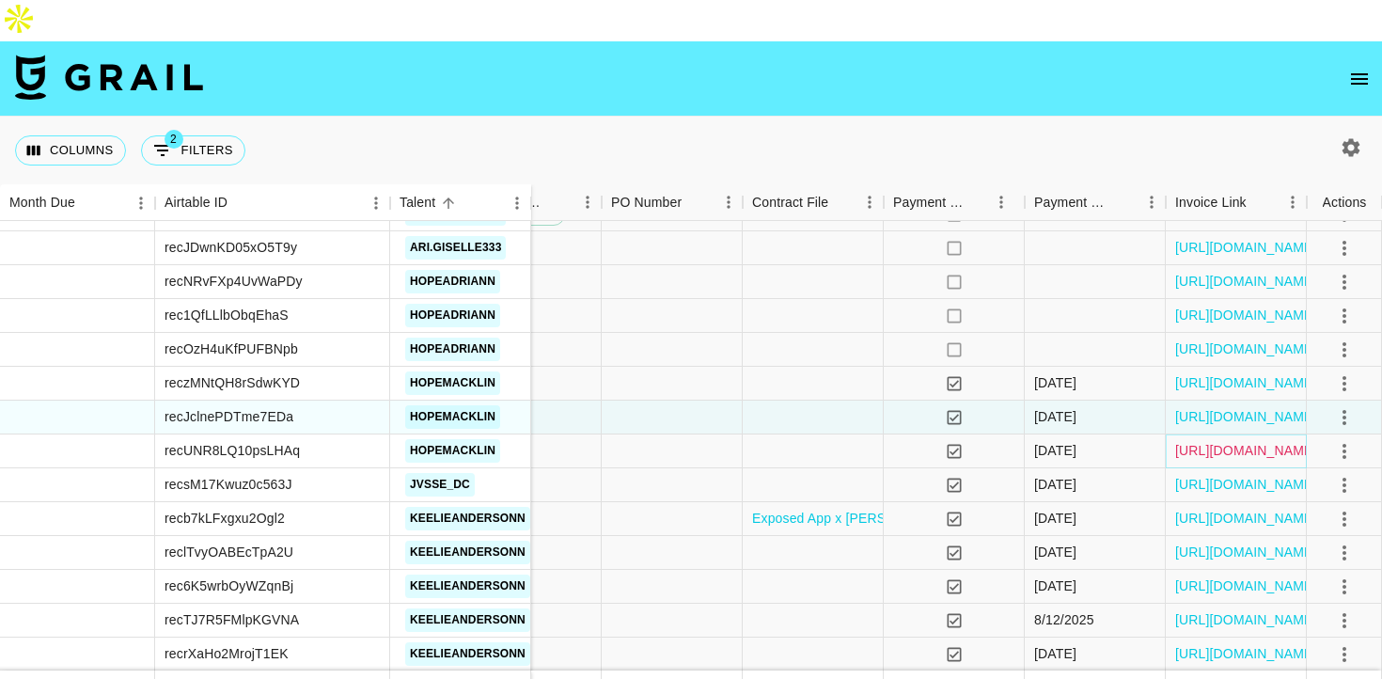
click at [1202, 441] on link "https://in.xero.com/vZsn8vnoOtxlJPWeRvOv1hvu2oRJvV7Lj5ClDfuL" at bounding box center [1246, 450] width 142 height 19
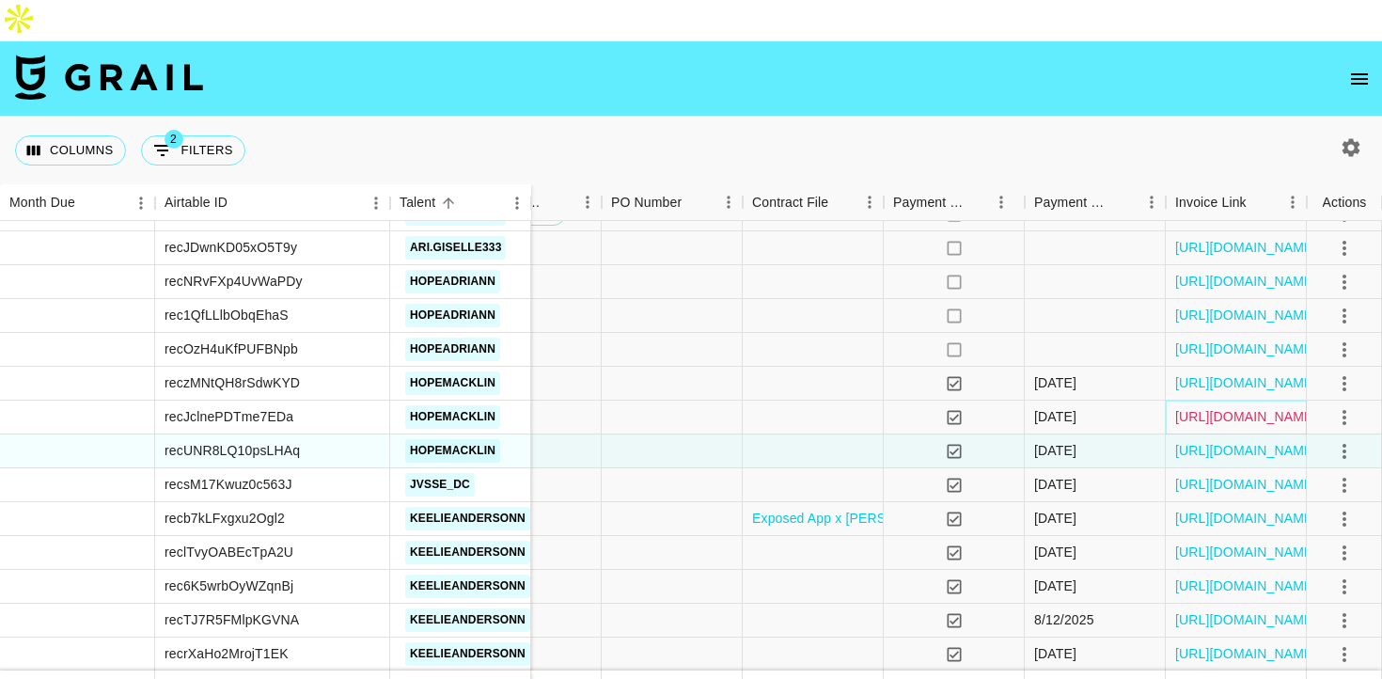
click at [1211, 407] on link "https://in.xero.com/X4drHcw8Xj9oUFLAUD2StRx3TXahgmf13ccYcRVy" at bounding box center [1246, 416] width 142 height 19
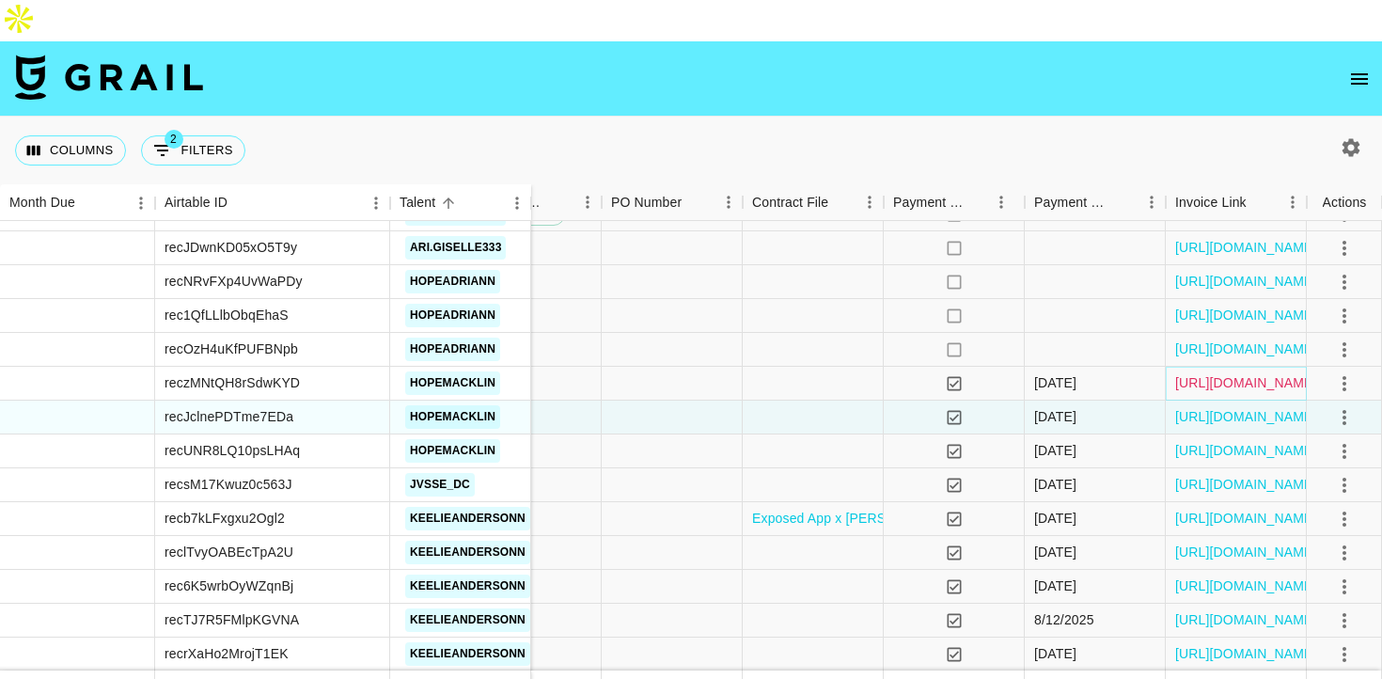
click at [1206, 373] on link "https://in.xero.com/J8ymcjv7781hrQYSUm9iDTvmDj6T32Y1y1b8Uyjw" at bounding box center [1246, 382] width 142 height 19
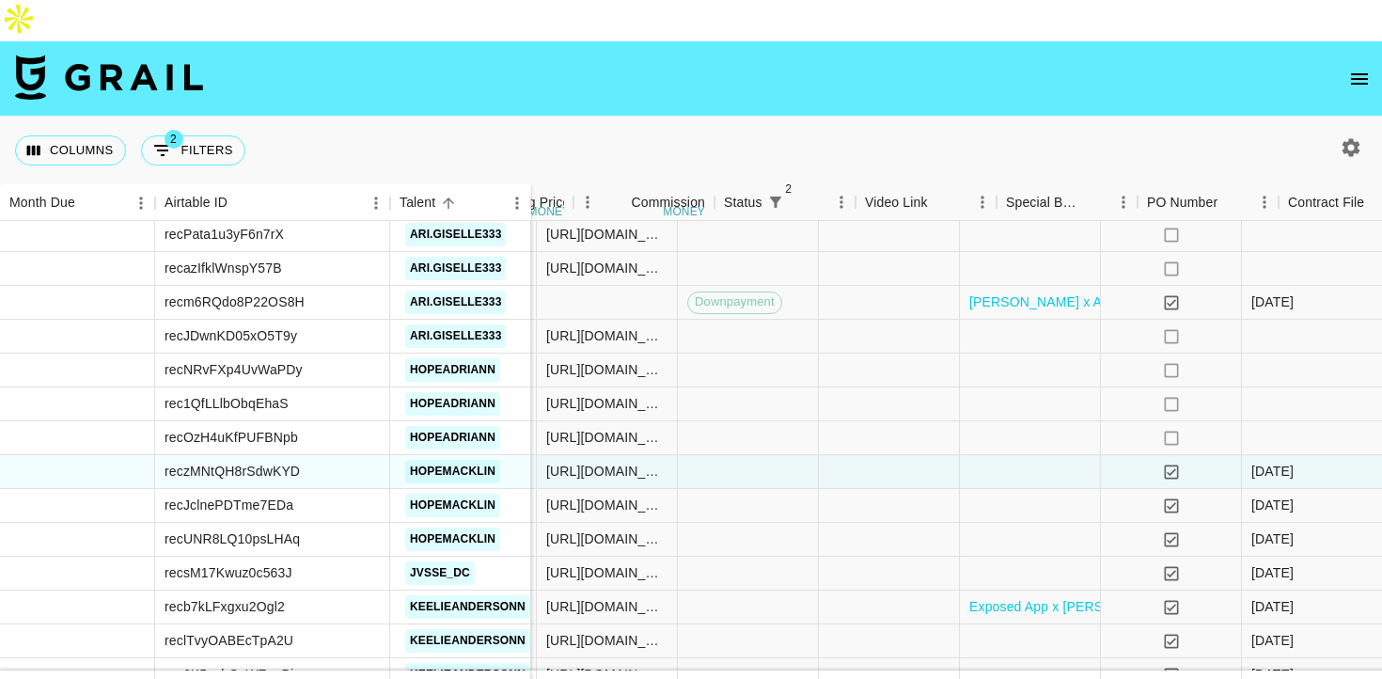
scroll to position [565, 1269]
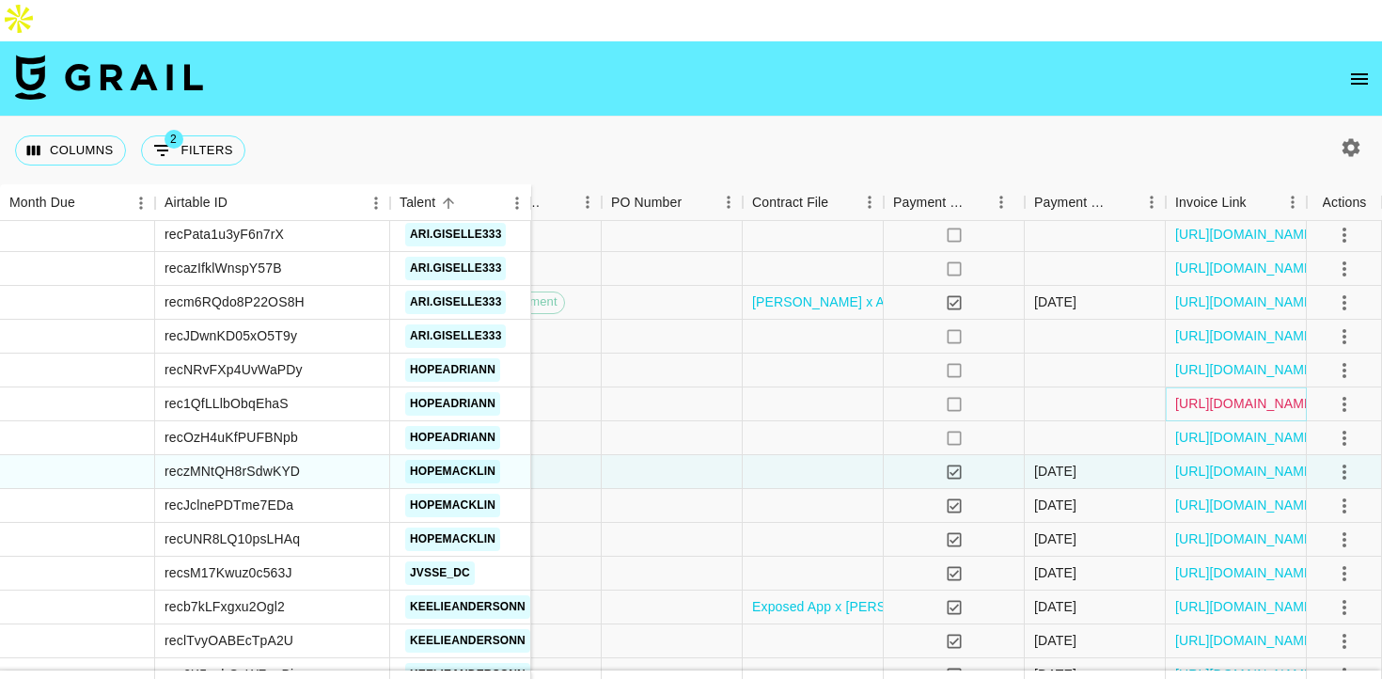
click at [1208, 394] on link "https://in.xero.com/Vwd0DQgNDm66weZlHVzj2alAgjxbWs0S3cQoHSwk" at bounding box center [1246, 403] width 142 height 19
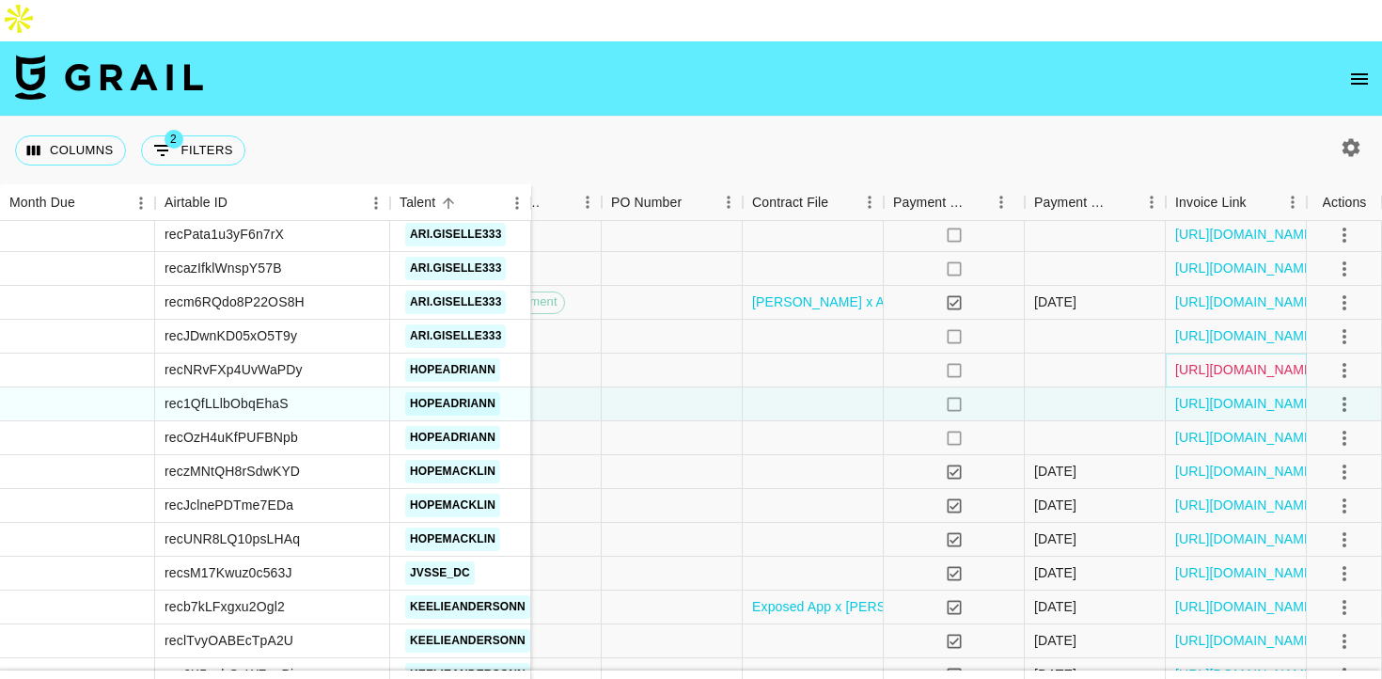
click at [1191, 360] on link "https://in.xero.com/N5T7tGI36JHVuD9QEzfapmYdDvDjpZPPDviwmzk3" at bounding box center [1246, 369] width 142 height 19
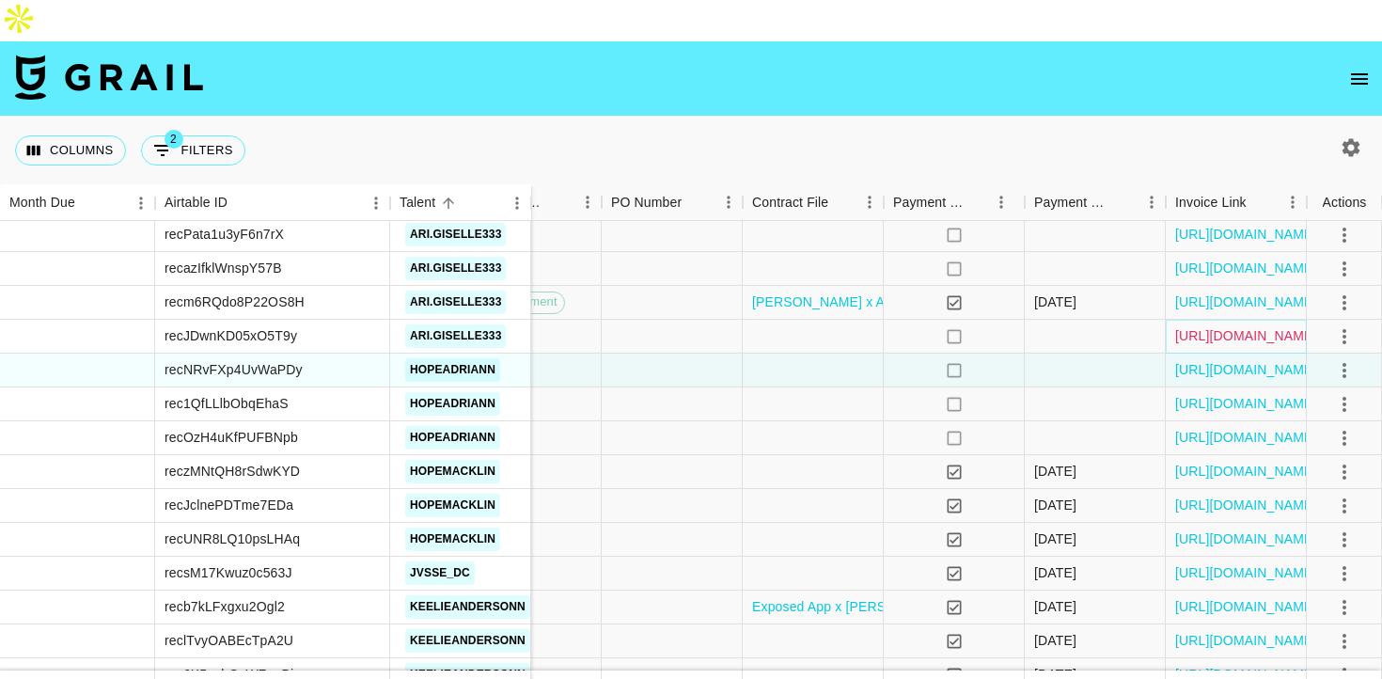
click at [1210, 326] on link "https://in.xero.com/1oRZwkIWerGDBSGoH0OUzClXXgQ9ZHqIyeShoDU2" at bounding box center [1246, 335] width 142 height 19
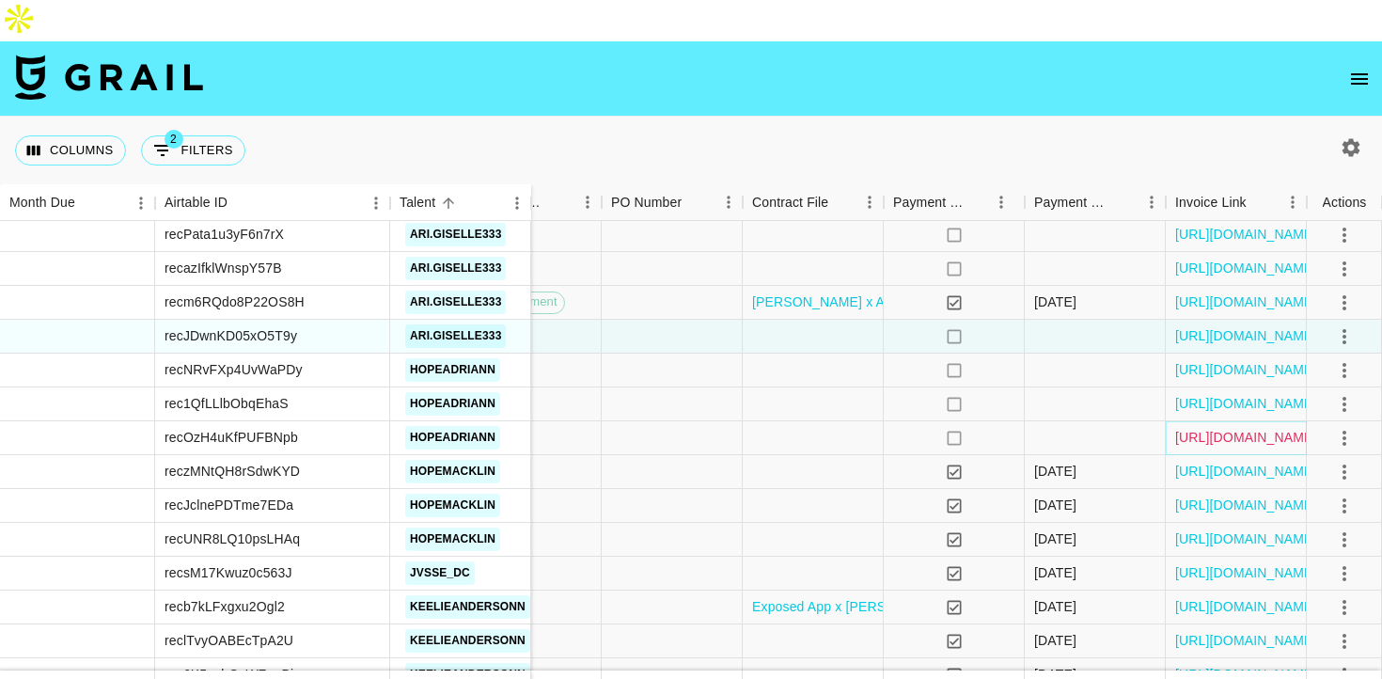
click at [1200, 428] on link "https://in.xero.com/5VFVHQzSU1oU3AnSHPzJDmGDMG3ndhYfXg6SkWxL" at bounding box center [1246, 437] width 142 height 19
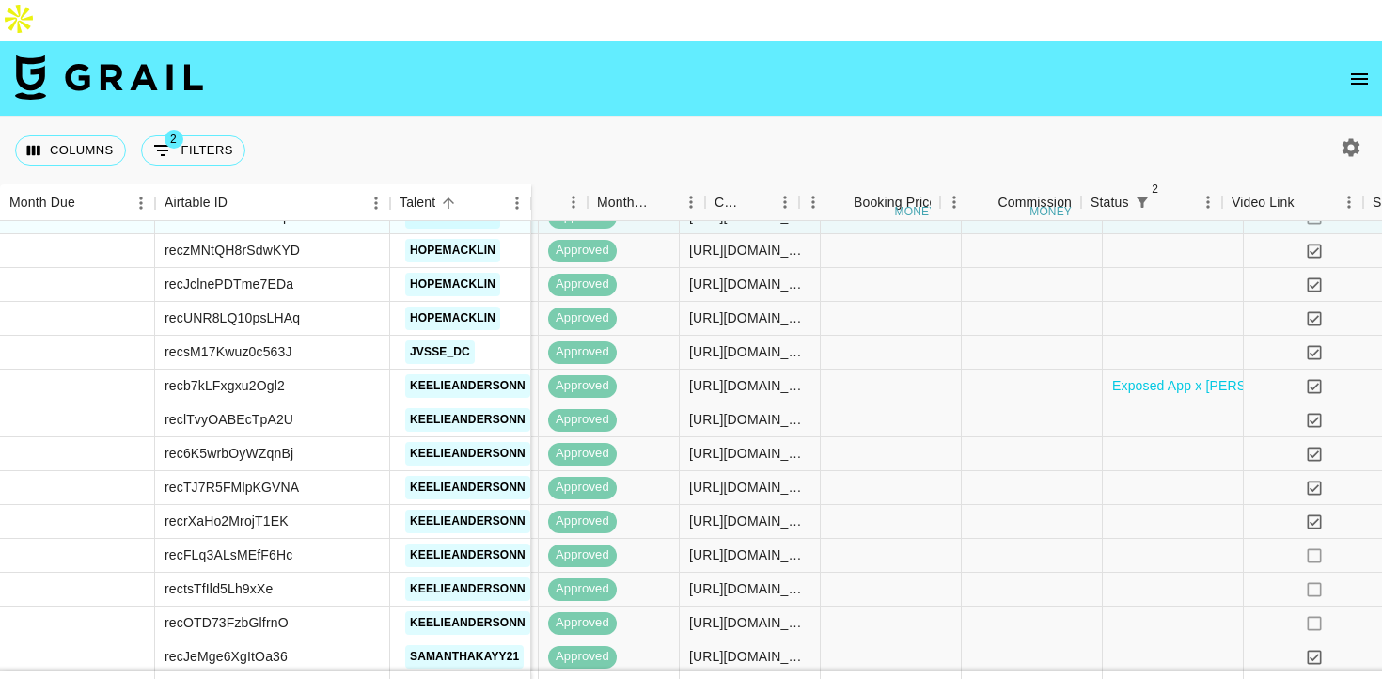
scroll to position [786, 1269]
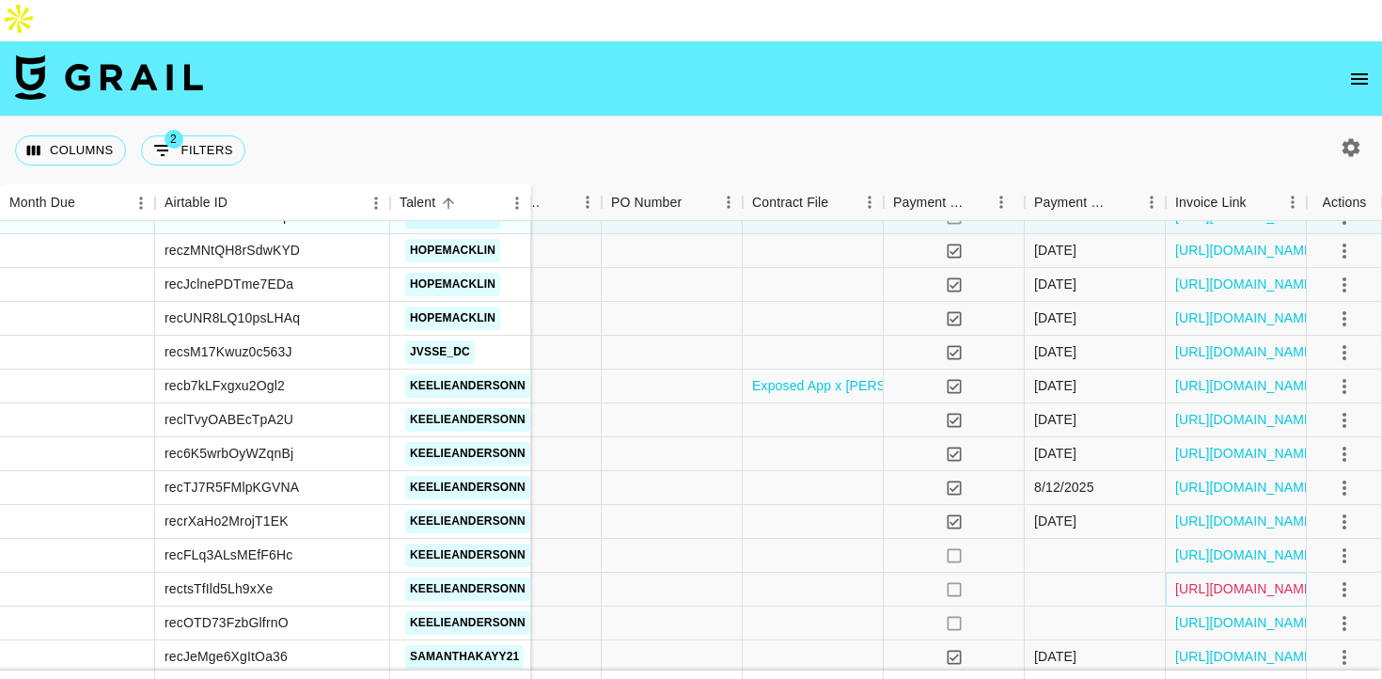
click at [1200, 579] on link "https://in.xero.com/PIjBQKOAFhUYeFihOjzeglrSmcQ5O5kRTwbfj0YU" at bounding box center [1246, 588] width 142 height 19
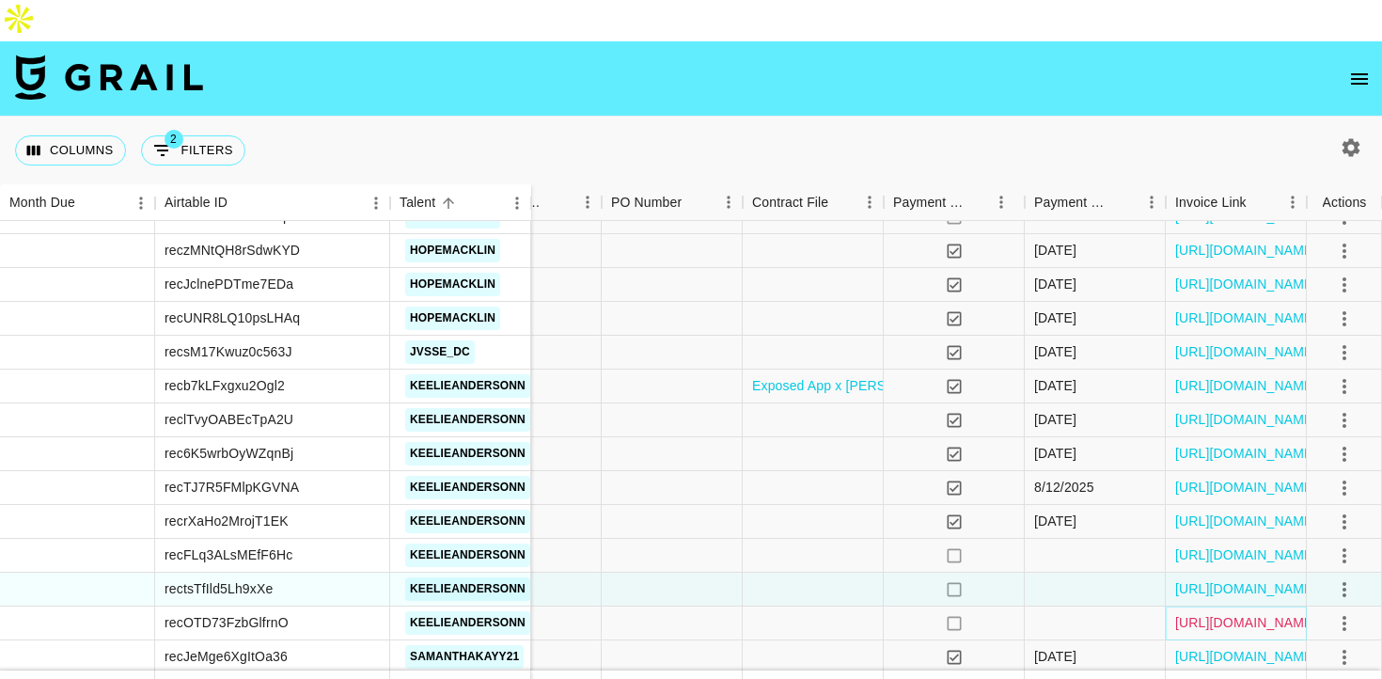
click at [1194, 613] on link "https://in.xero.com/T7lGJ5EVKGeZt4LgfCb4LoG6D0jG2826lUZ2Fw2C" at bounding box center [1246, 622] width 142 height 19
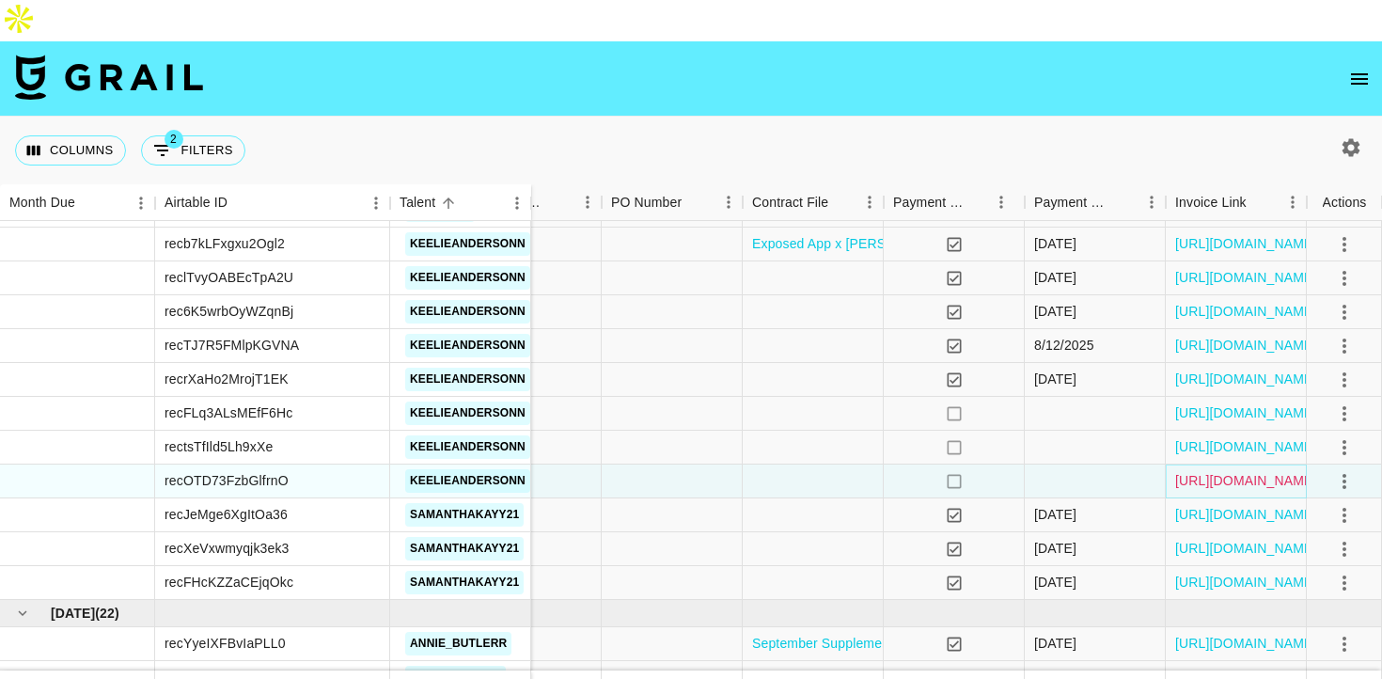
scroll to position [929, 1269]
click at [1062, 464] on div at bounding box center [1095, 481] width 141 height 34
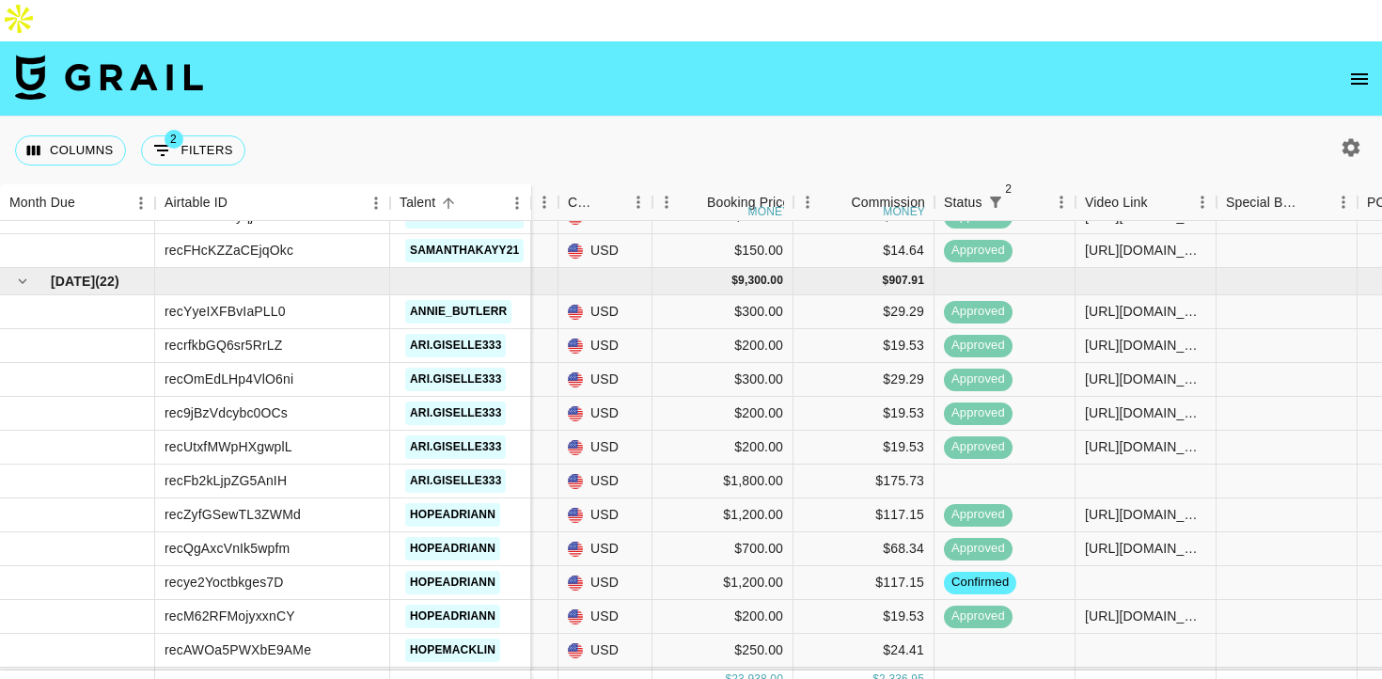
scroll to position [1268, 513]
